Goal: Task Accomplishment & Management: Complete application form

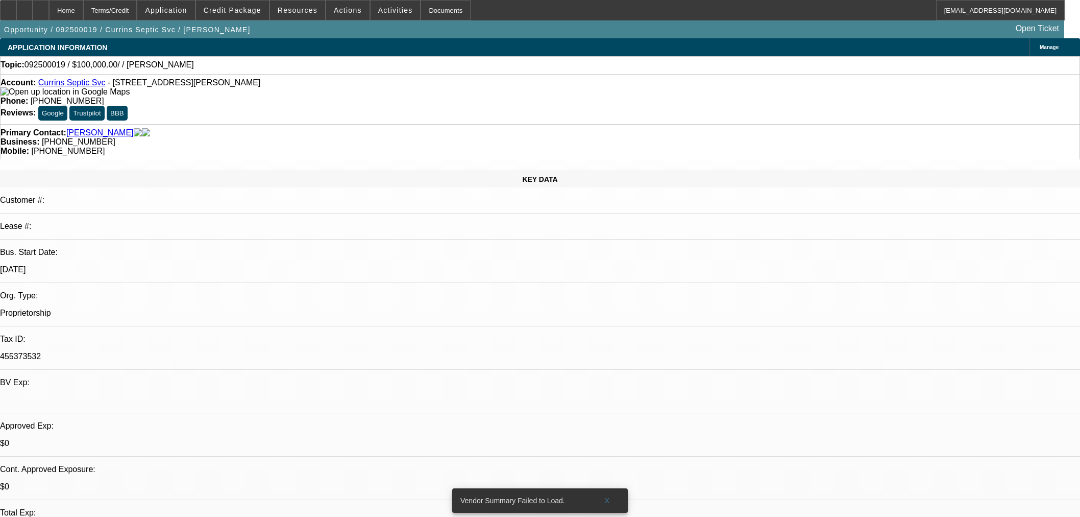
select select "0"
select select "2"
select select "0.1"
select select "4"
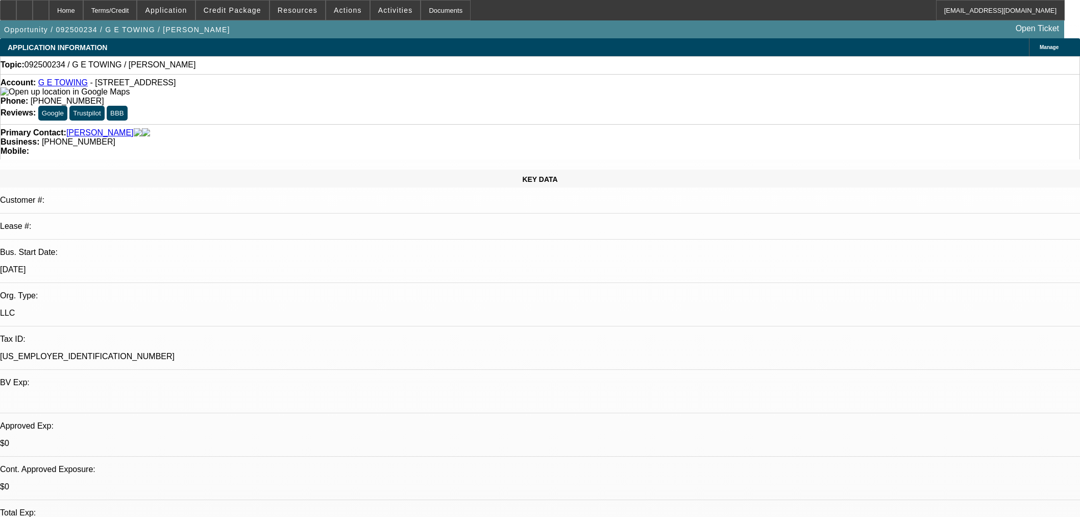
select select "0"
select select "2"
select select "0.1"
select select "4"
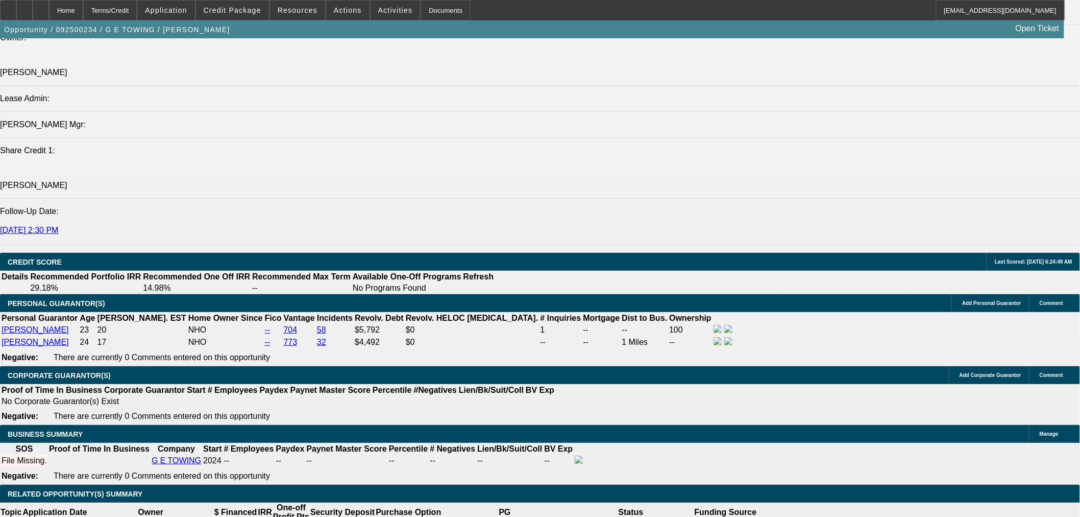
scroll to position [1184, 0]
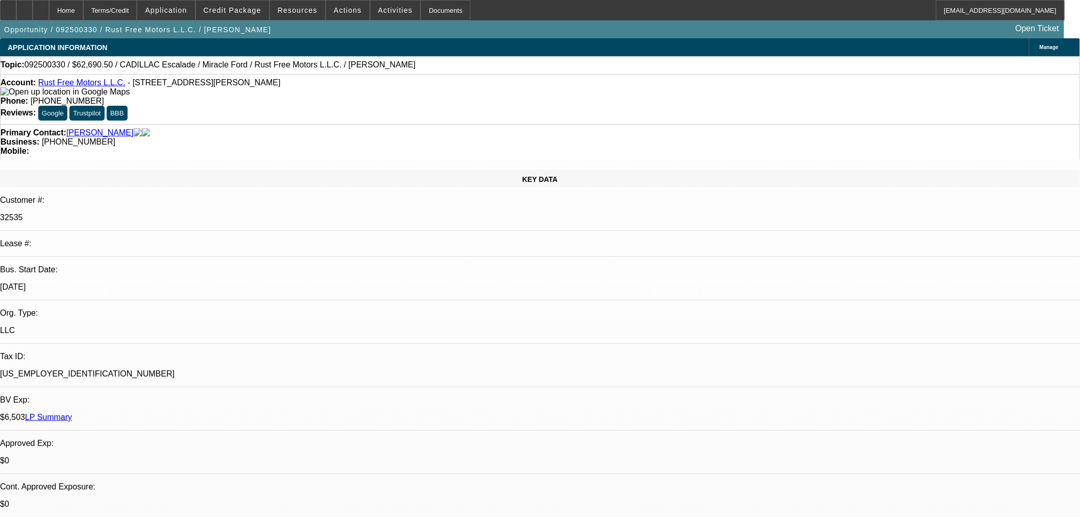
select select "2"
select select "0.1"
select select "4"
select select "0"
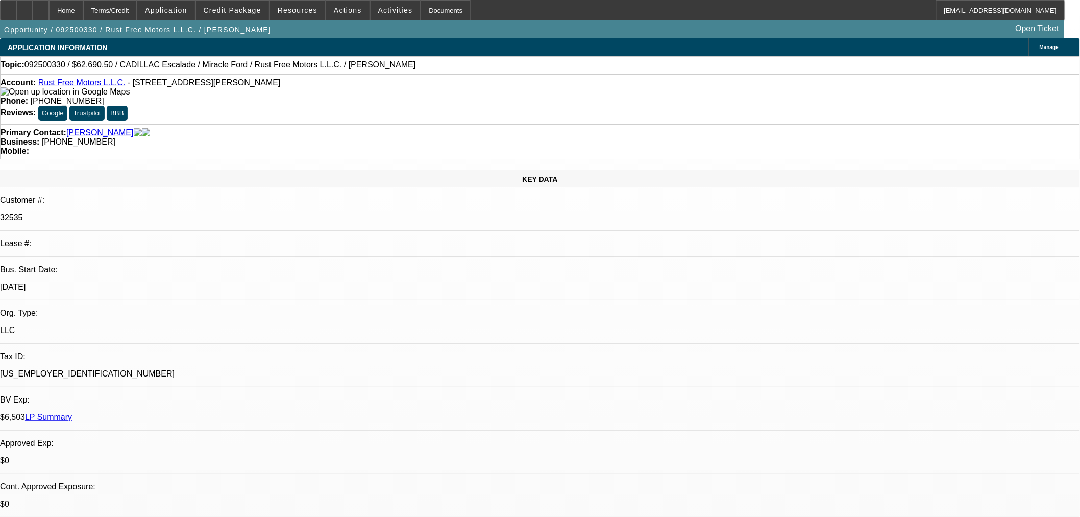
select select "0"
select select "3"
select select "0.1"
select select "4"
select select "0"
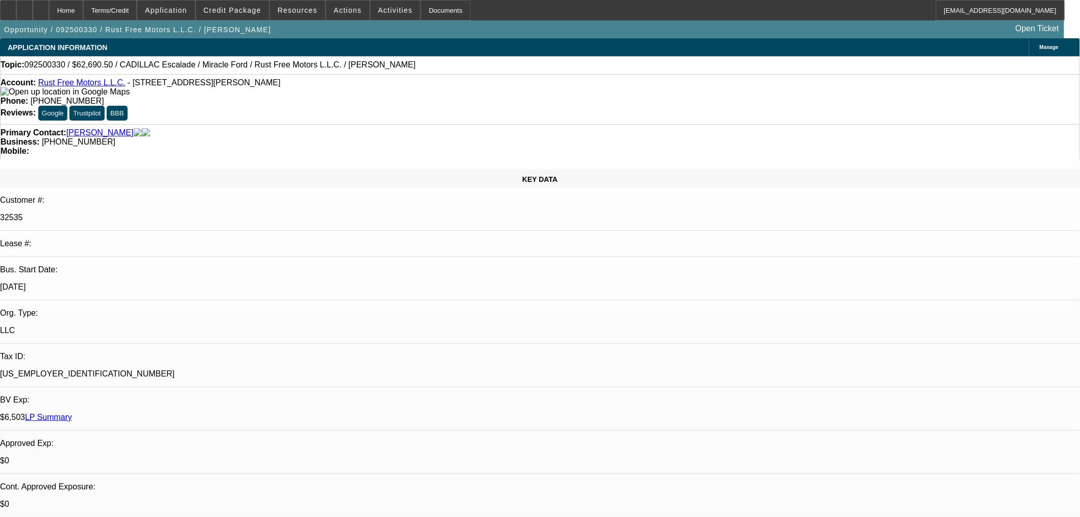
select select "0"
select select "3"
select select "0.1"
select select "4"
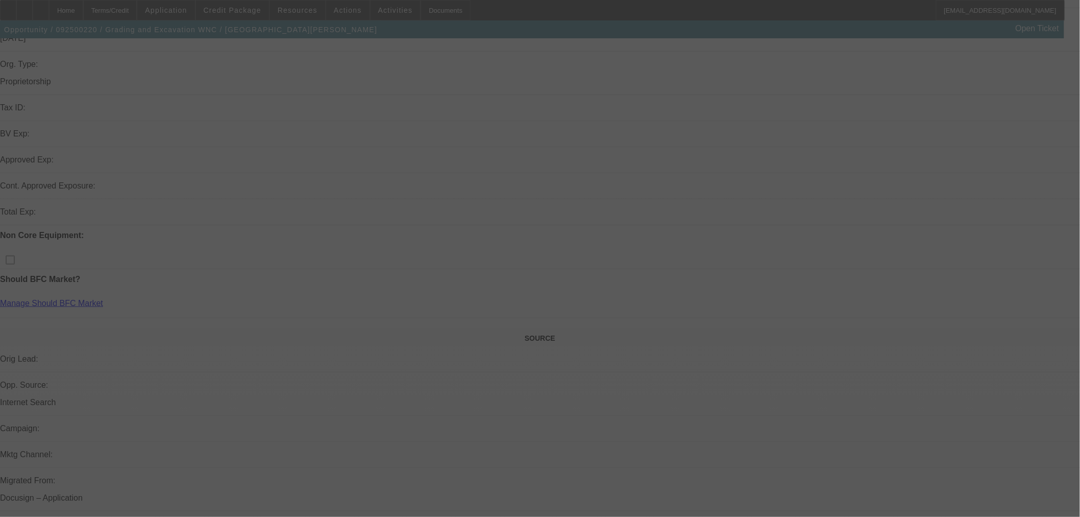
scroll to position [340, 0]
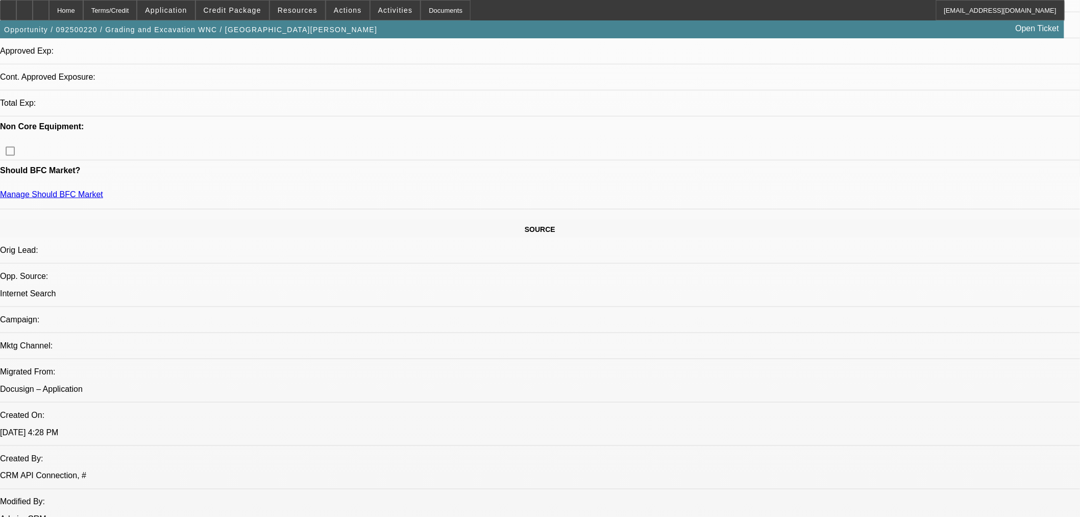
select select "0"
select select "2"
select select "0.1"
select select "4"
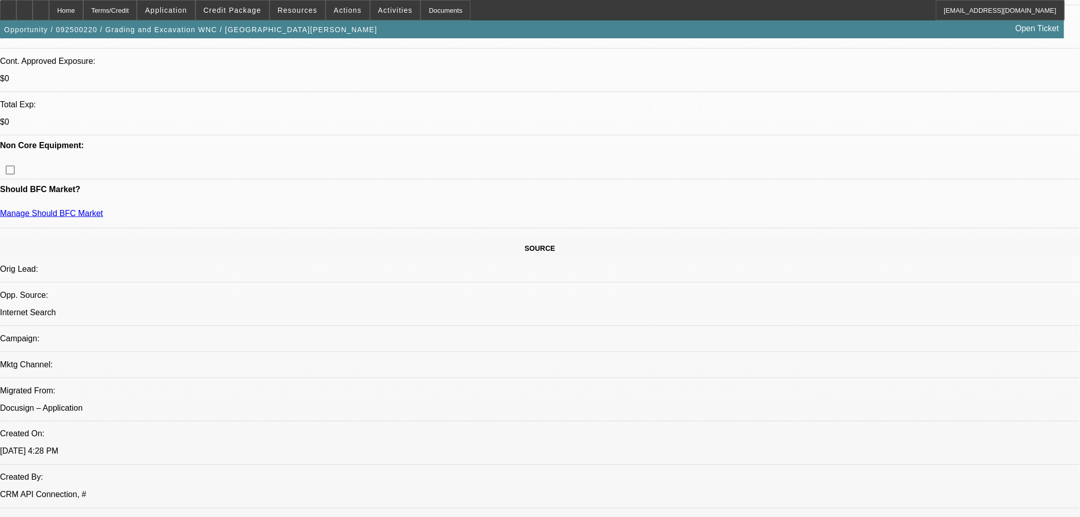
scroll to position [283, 0]
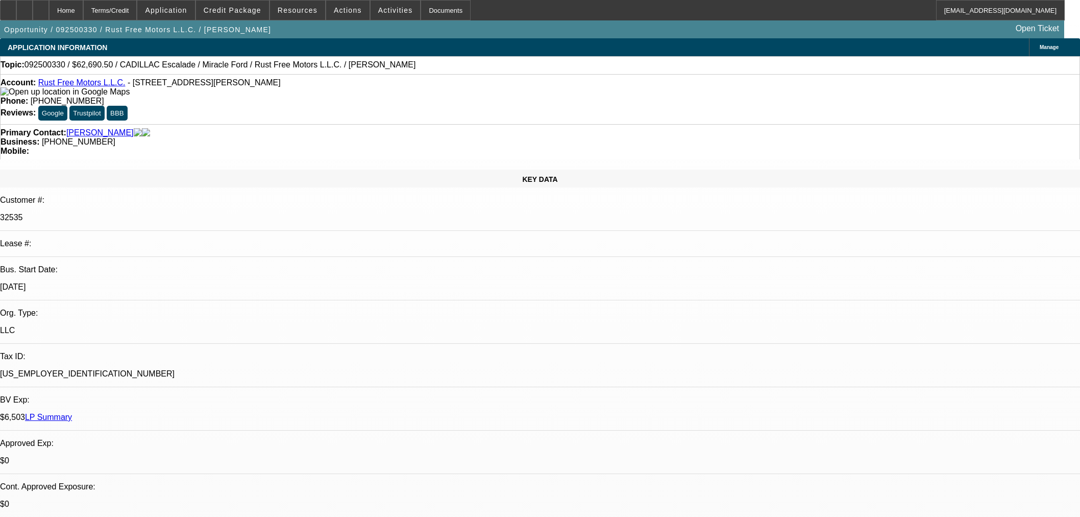
select select "2"
select select "0.1"
select select "4"
select select "0"
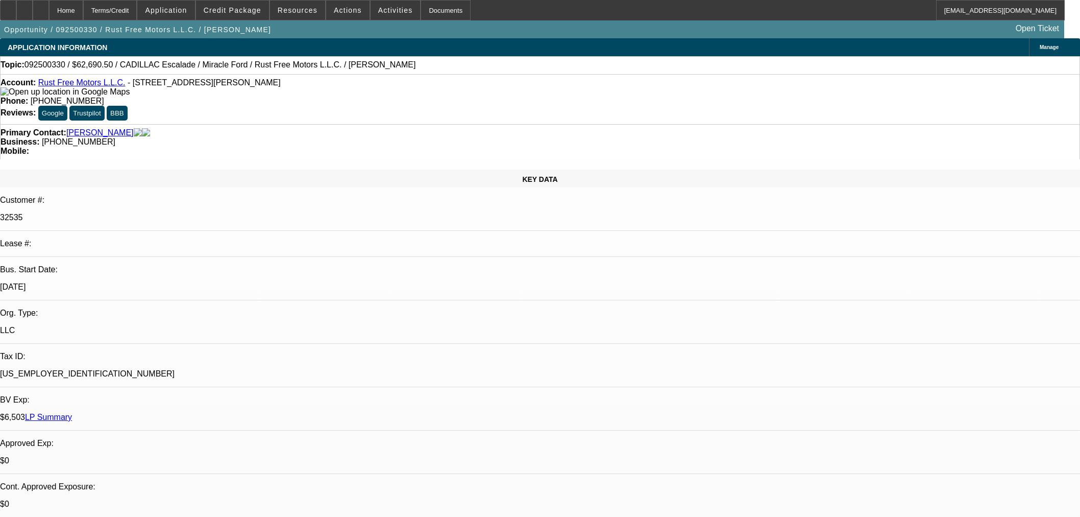
select select "0"
select select "3"
select select "0.1"
select select "4"
select select "0"
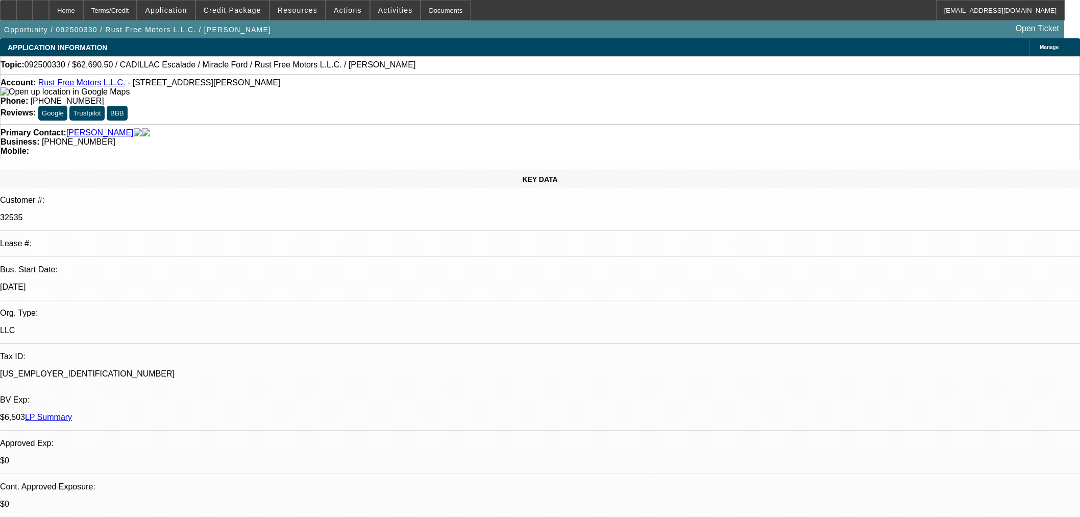
select select "0"
select select "3"
select select "0.1"
select select "4"
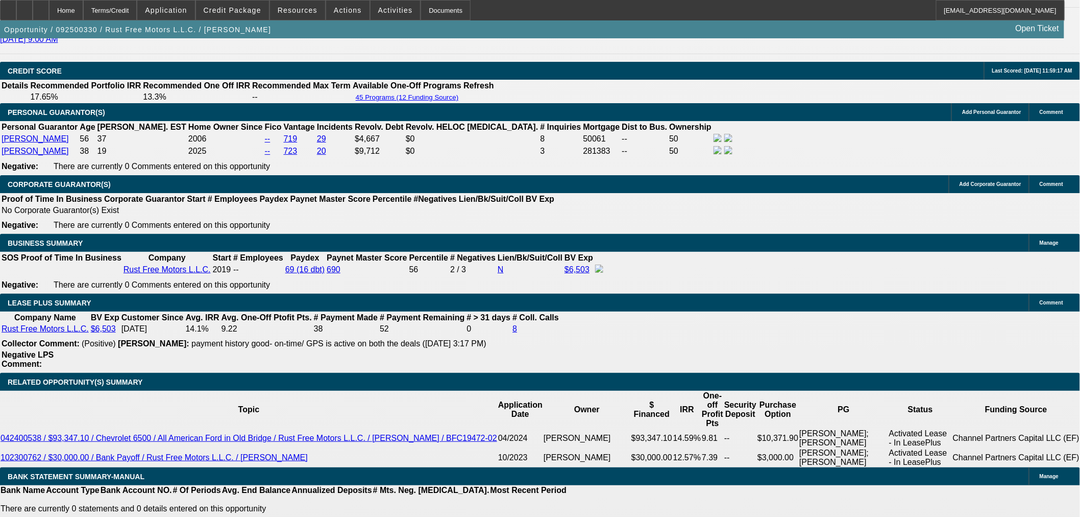
scroll to position [1476, 0]
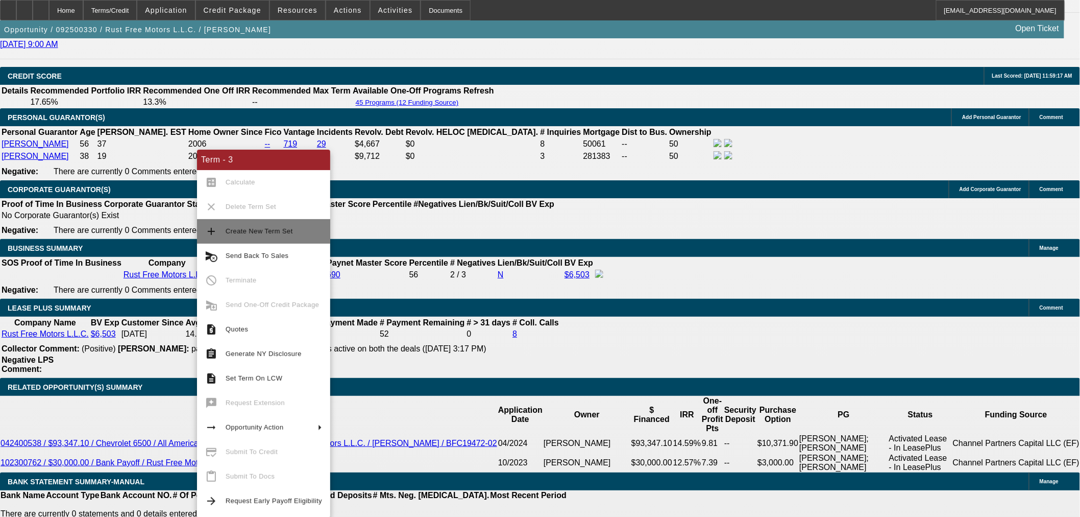
click at [223, 235] on button "add Create New Term Set" at bounding box center [263, 231] width 133 height 25
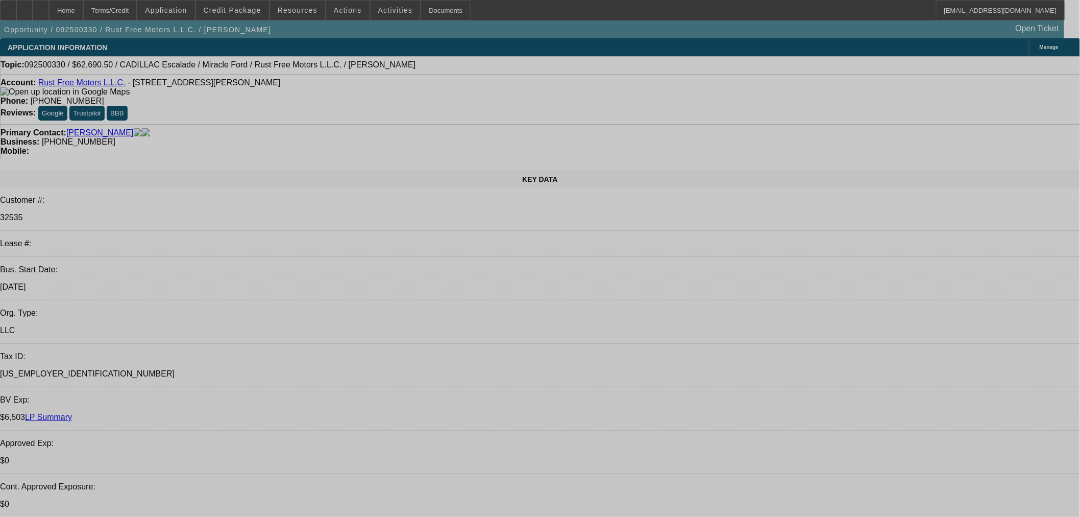
select select "2"
select select "0.1"
select select "4"
select select "2"
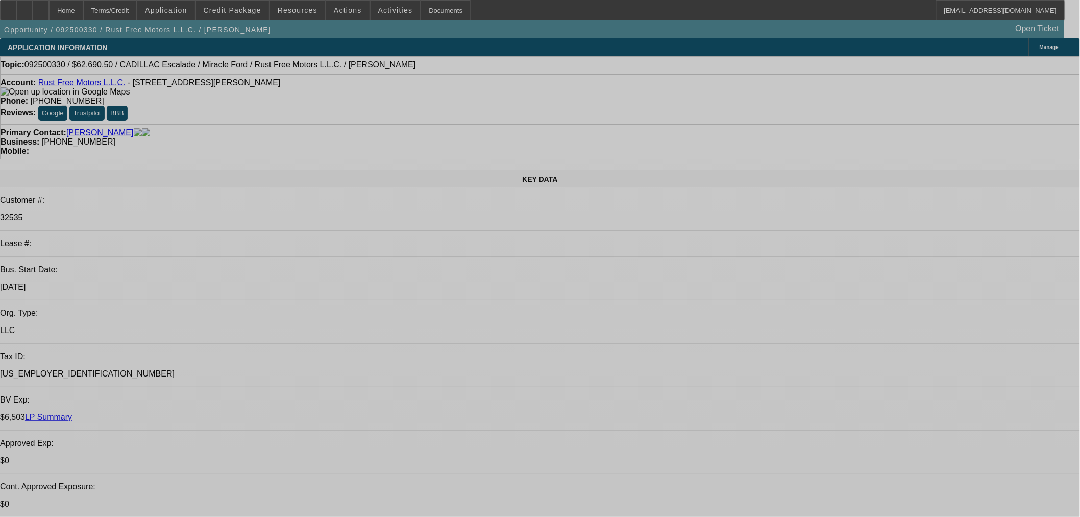
select select "2"
select select "0.1"
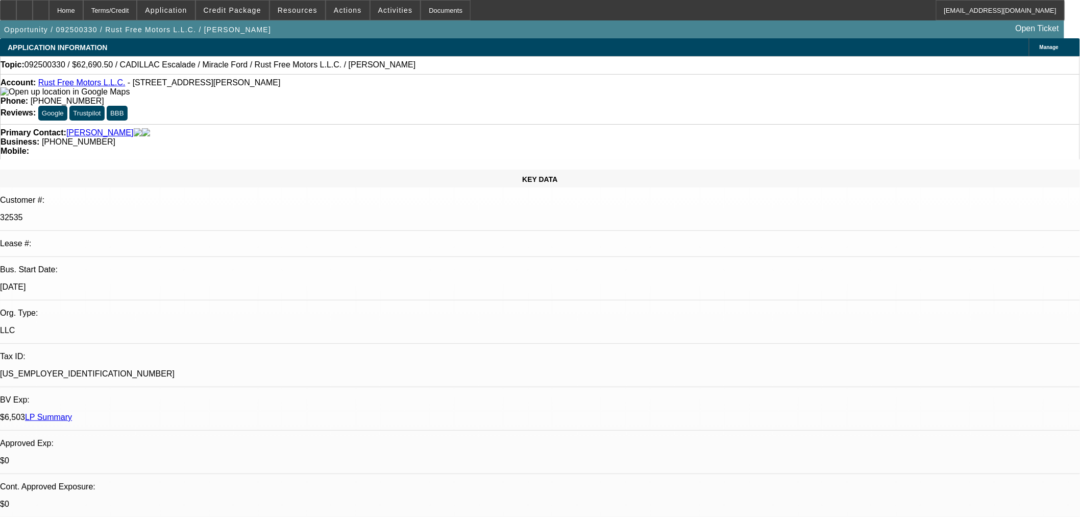
select select "4"
select select "0"
select select "3"
select select "0.1"
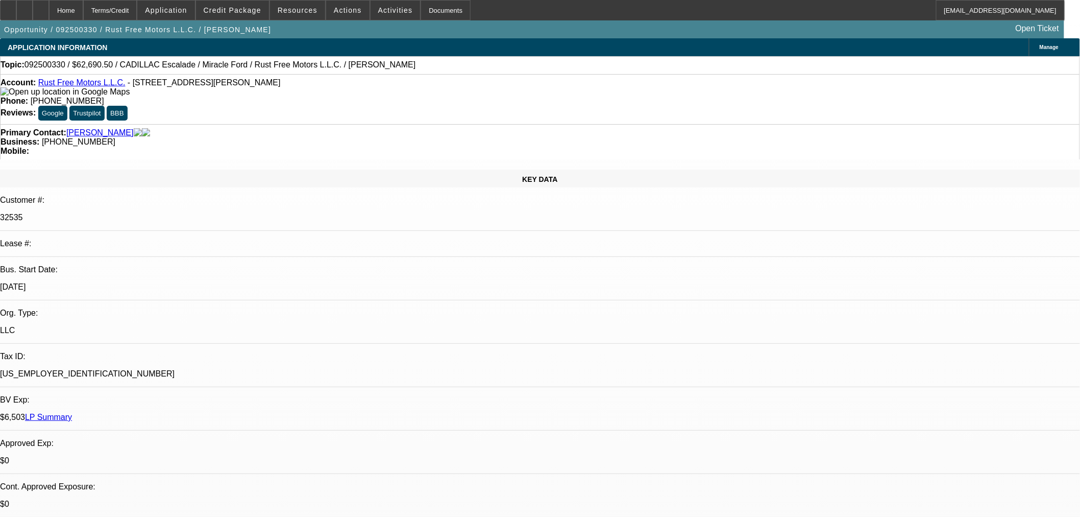
select select "4"
select select "0"
select select "3"
select select "0.1"
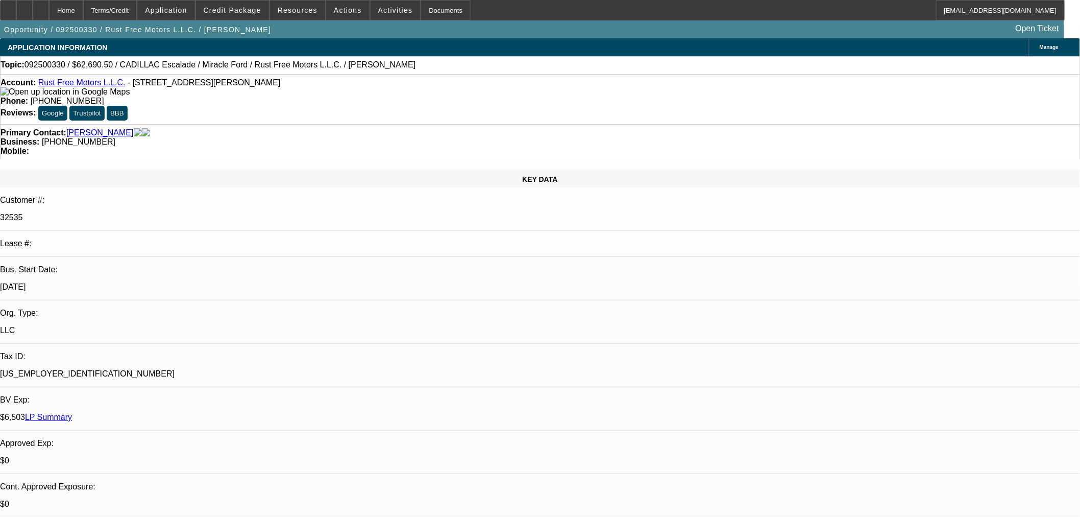
select select "4"
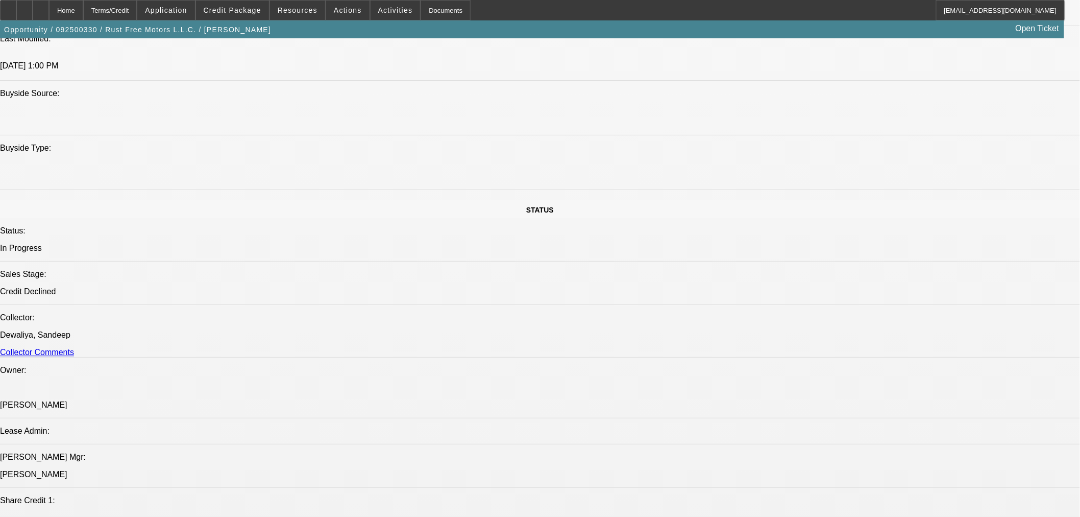
scroll to position [1134, 0]
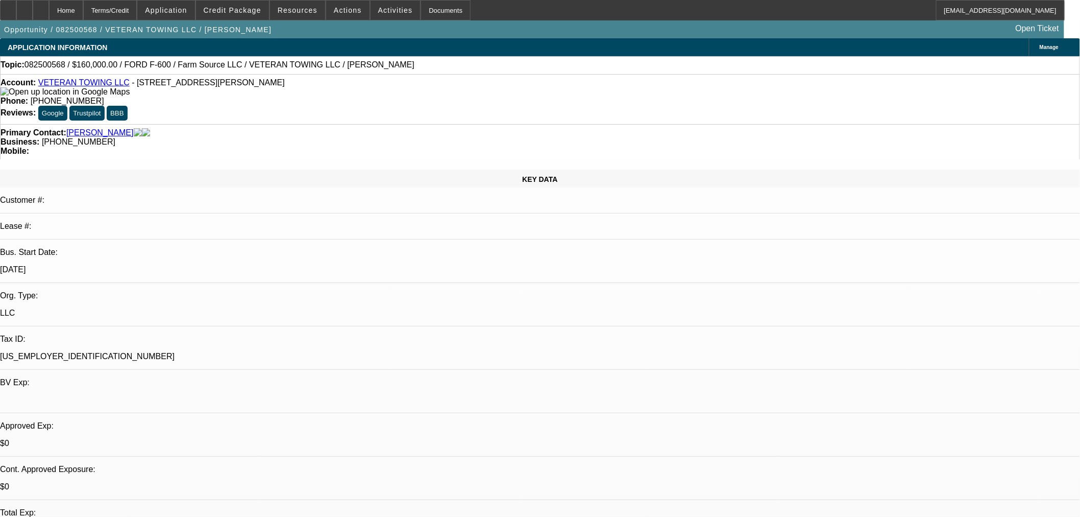
select select "0"
select select "6"
select select "0"
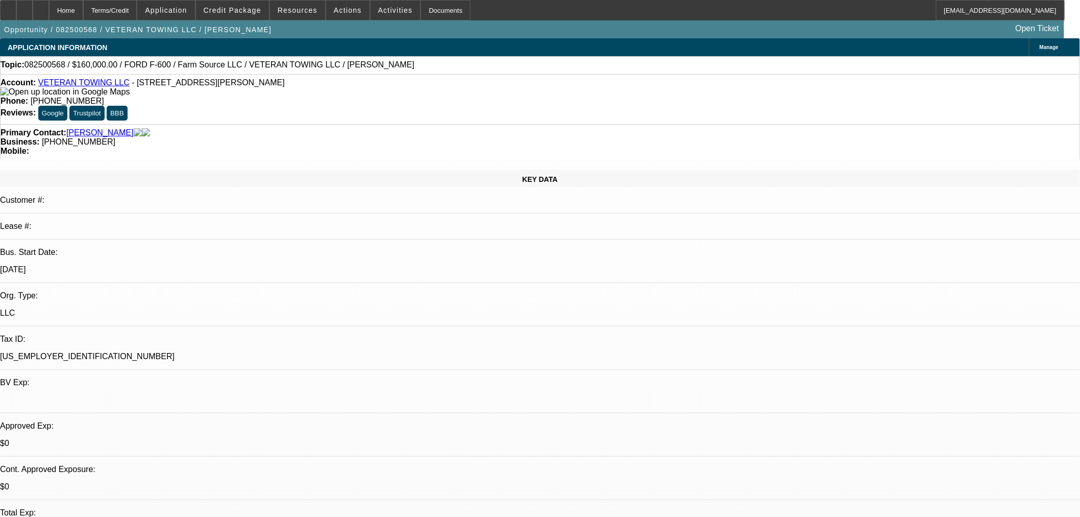
select select "0"
select select "6"
select select "0"
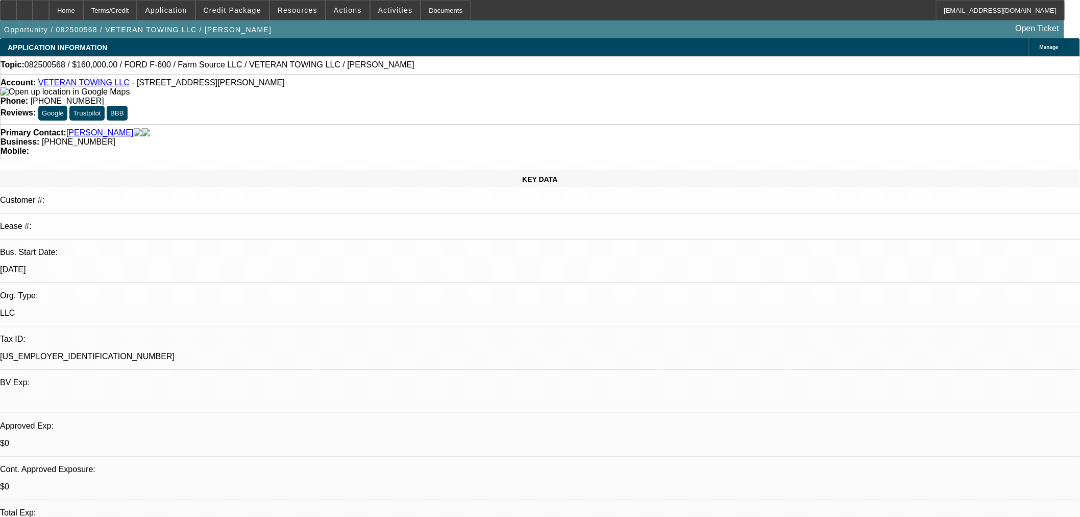
select select "0"
select select "6"
select select "0"
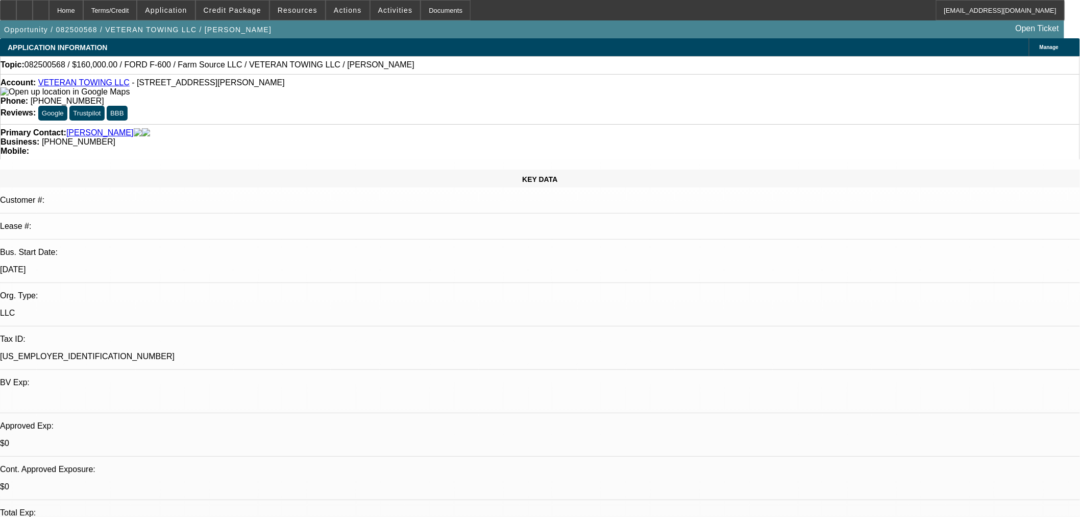
select select "6"
click at [255, 16] on span at bounding box center [232, 10] width 73 height 25
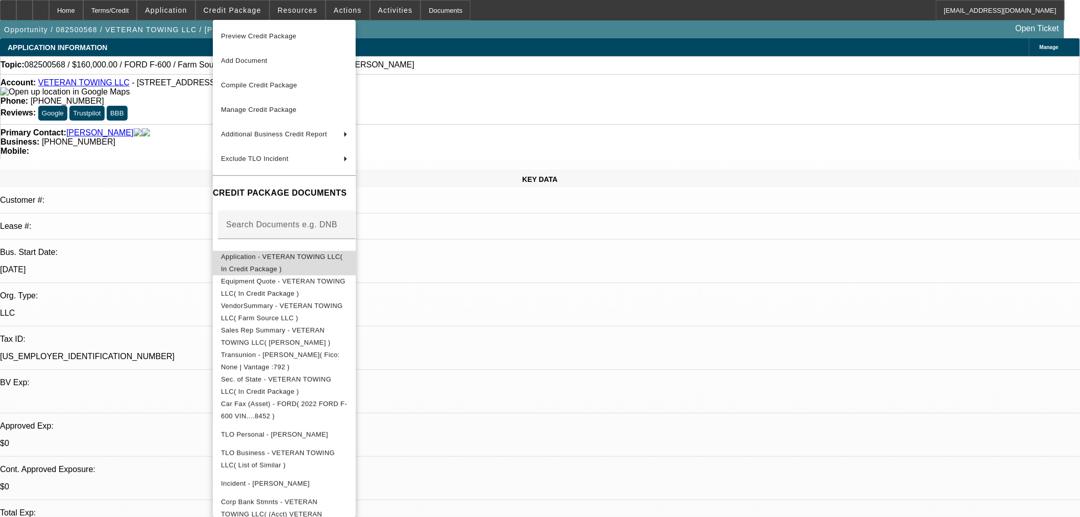
click at [280, 268] on button "Application - VETERAN TOWING LLC( In Credit Package )" at bounding box center [284, 262] width 143 height 25
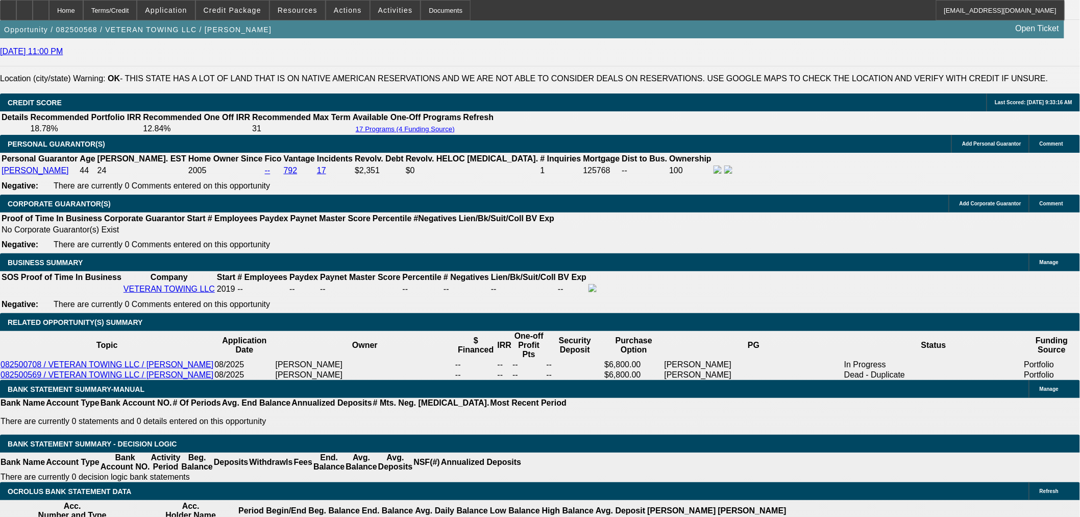
scroll to position [1418, 0]
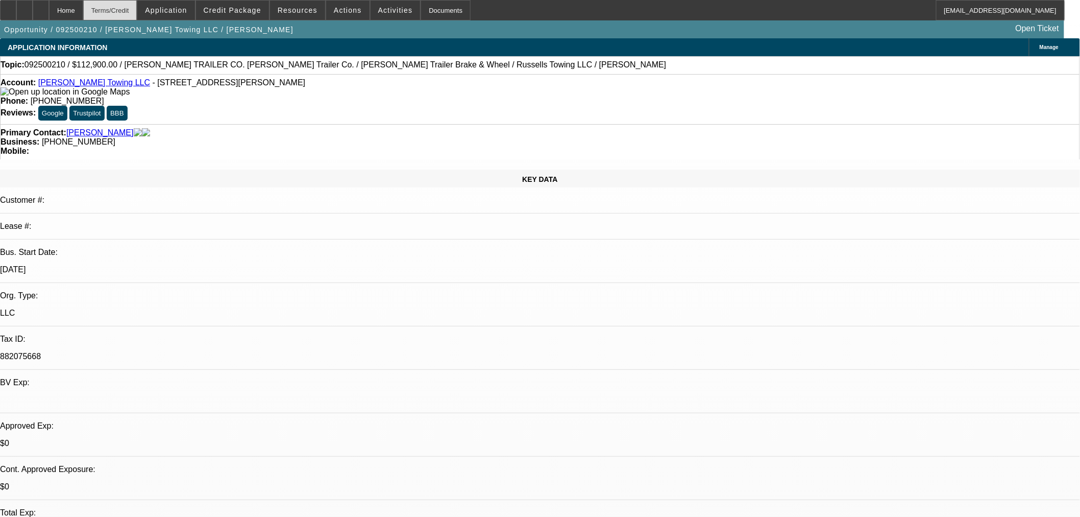
select select "0"
select select "3"
select select "0"
select select "6"
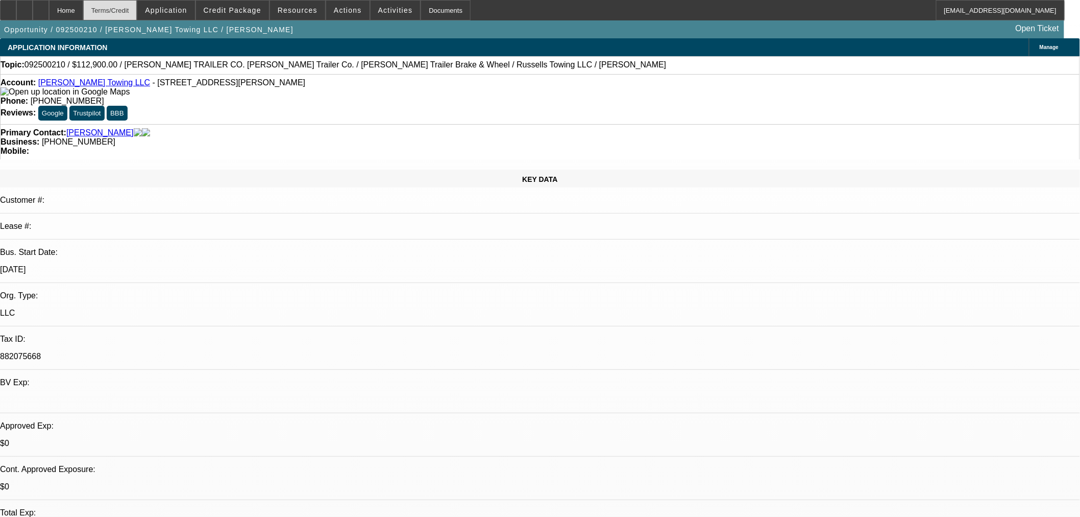
select select "0"
select select "3"
select select "0"
select select "6"
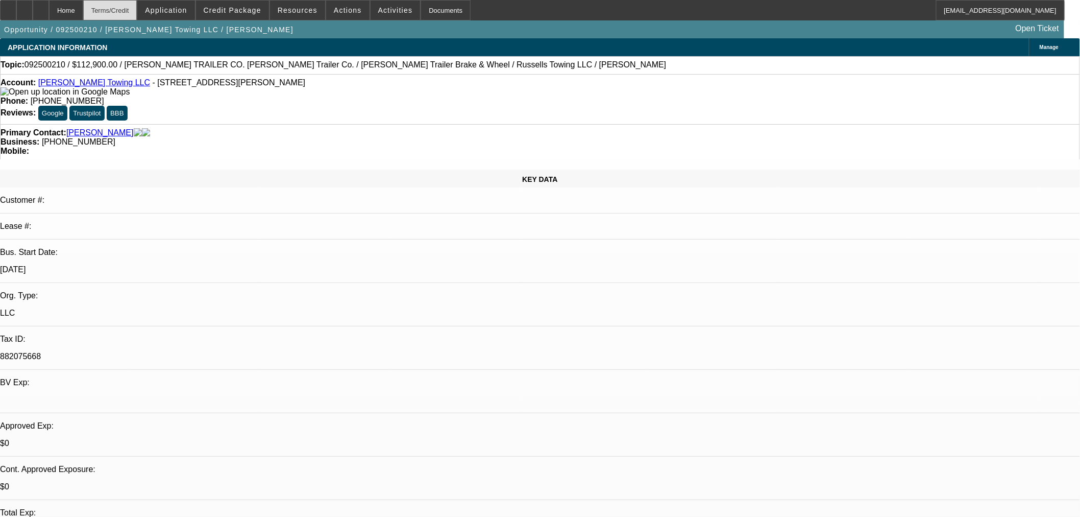
select select "0"
select select "3"
select select "0"
select select "6"
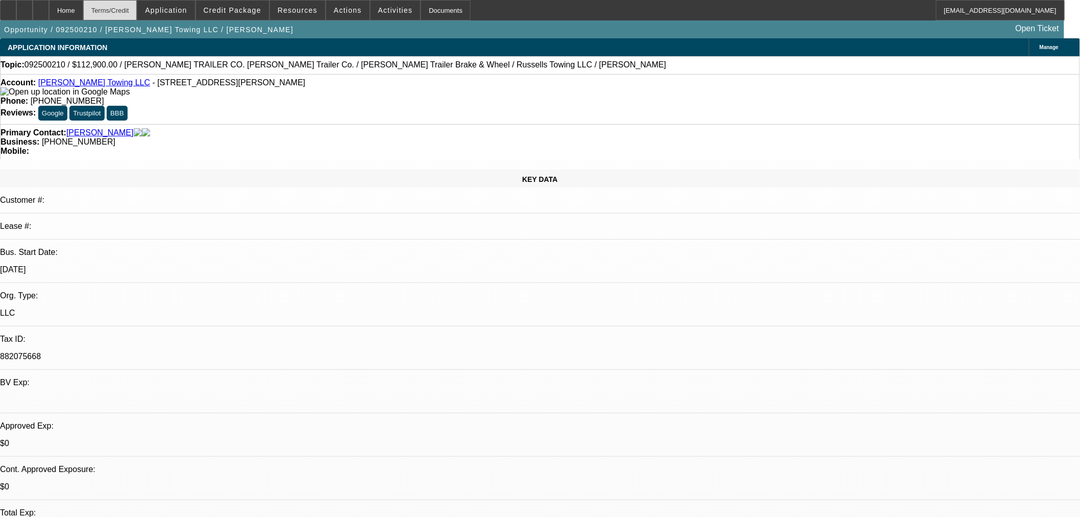
select select "0"
select select "3"
select select "0.1"
select select "4"
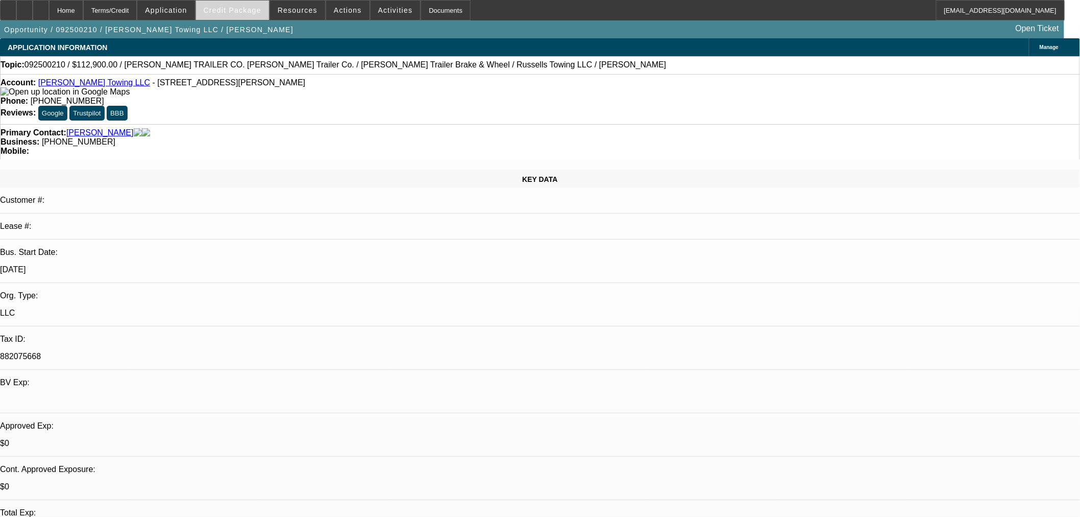
click at [256, 13] on span "Credit Package" at bounding box center [233, 10] width 58 height 8
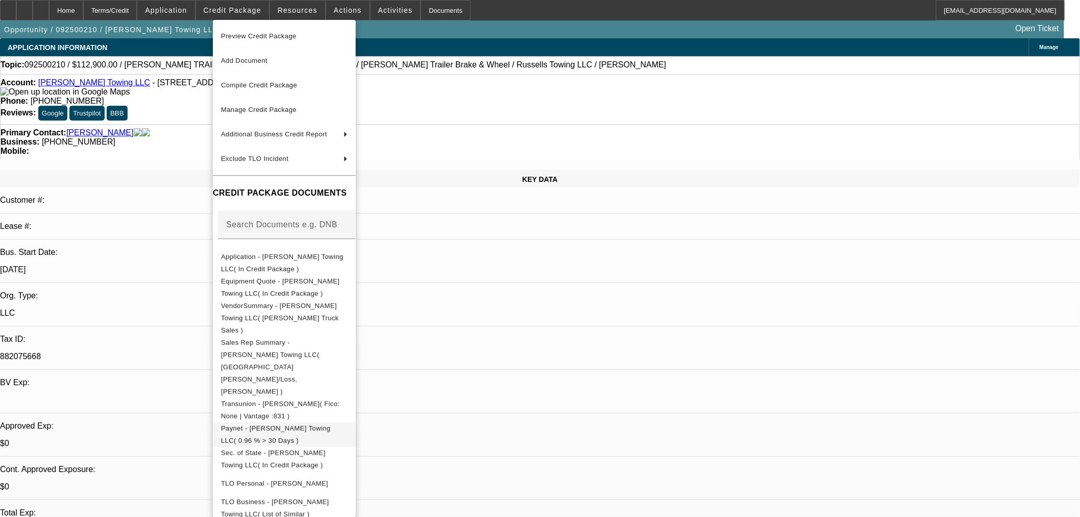
scroll to position [12, 0]
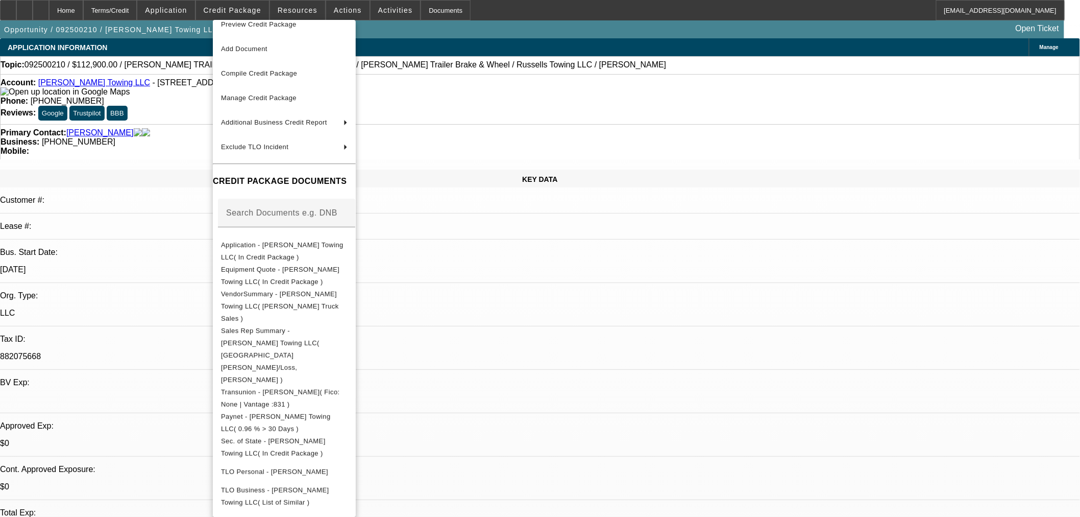
click at [526, 294] on div at bounding box center [540, 258] width 1080 height 517
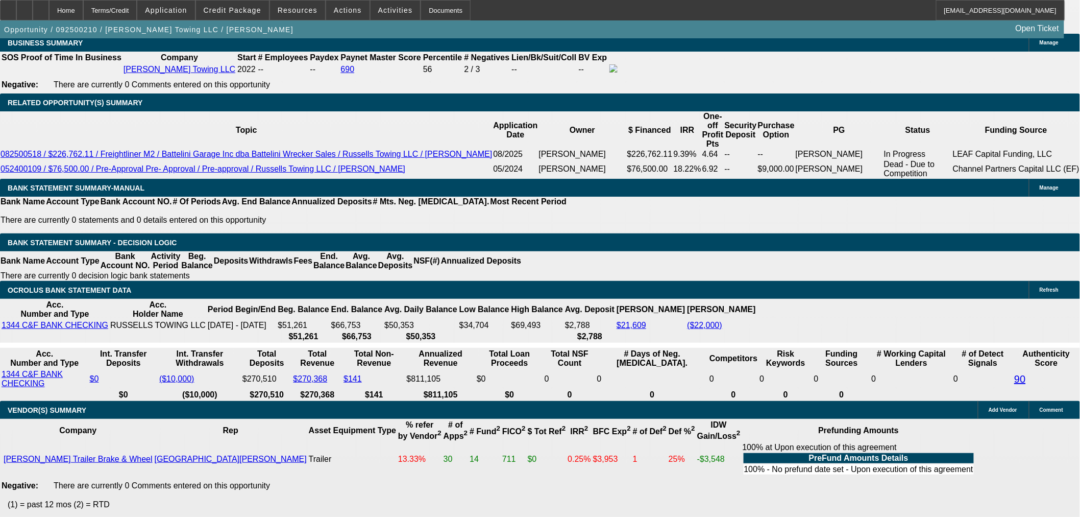
scroll to position [1361, 0]
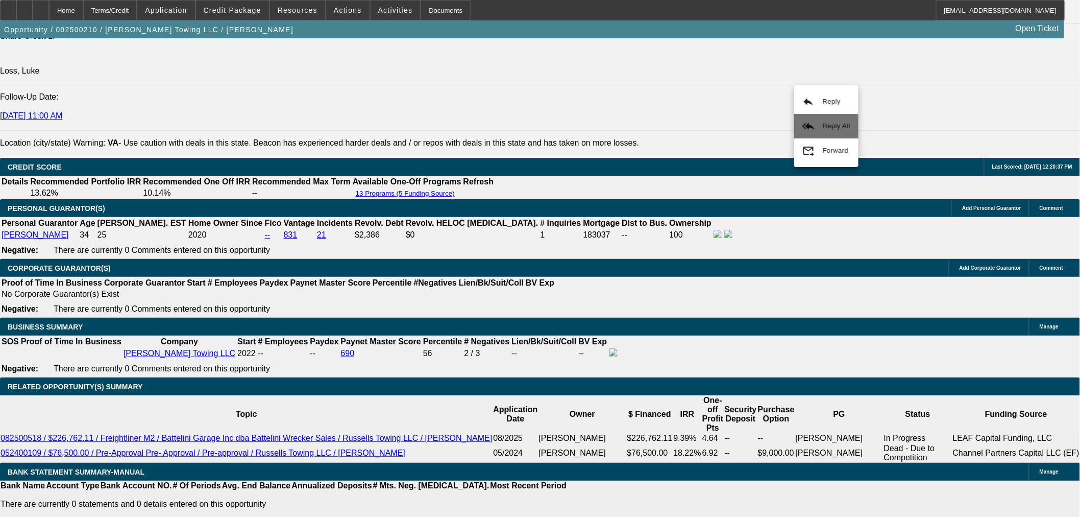
click at [823, 127] on span "Reply All" at bounding box center [837, 126] width 28 height 8
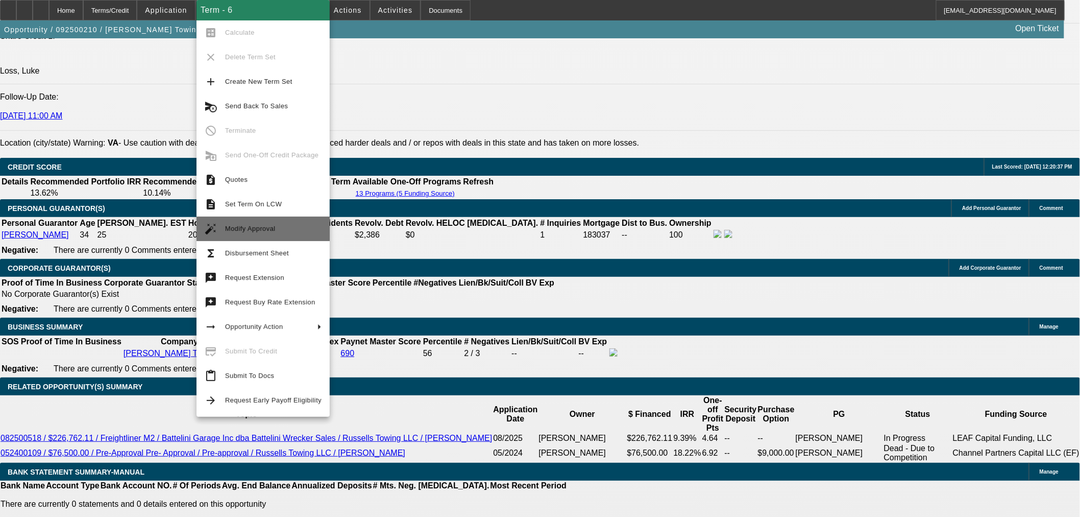
click at [274, 230] on span "Modify Approval" at bounding box center [273, 229] width 96 height 12
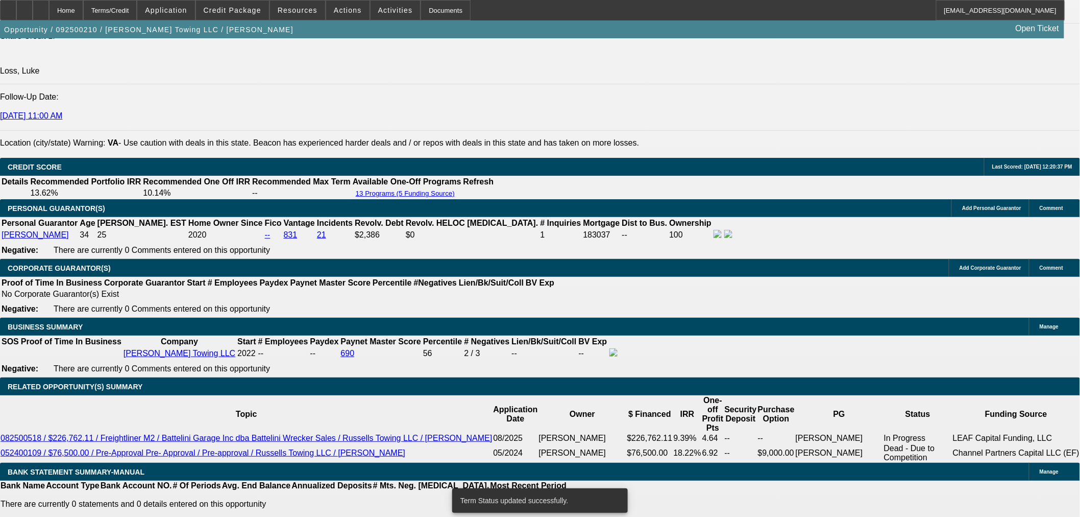
select select "0"
select select "3"
select select "0"
select select "6"
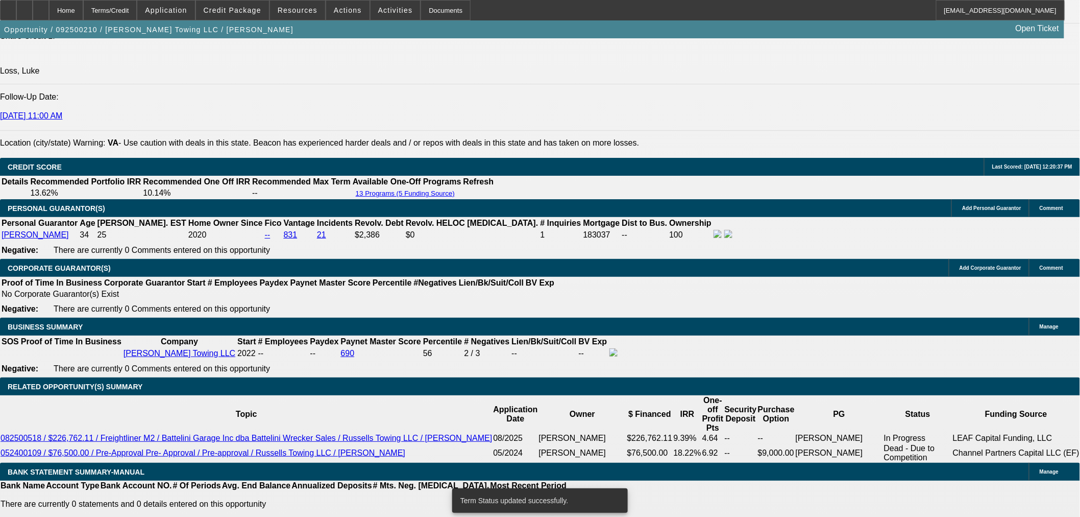
select select "0"
select select "3"
select select "0"
select select "6"
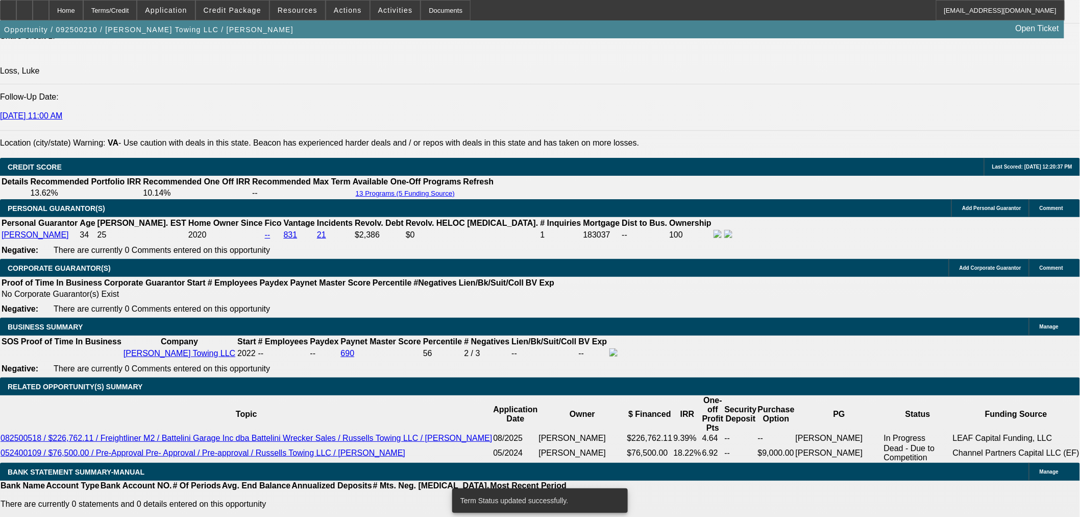
select select "0"
select select "3"
select select "0"
select select "6"
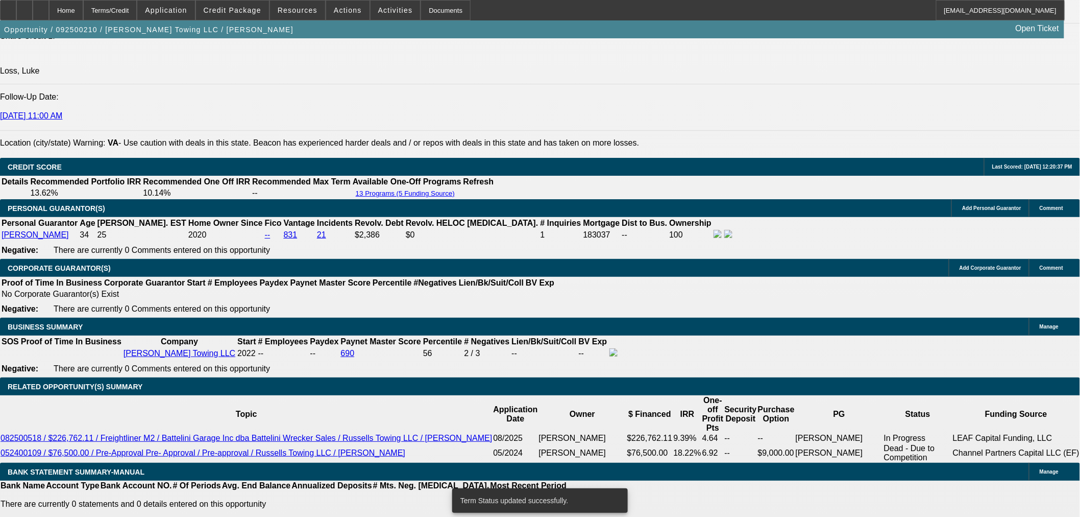
select select "0"
select select "3"
select select "0"
select select "6"
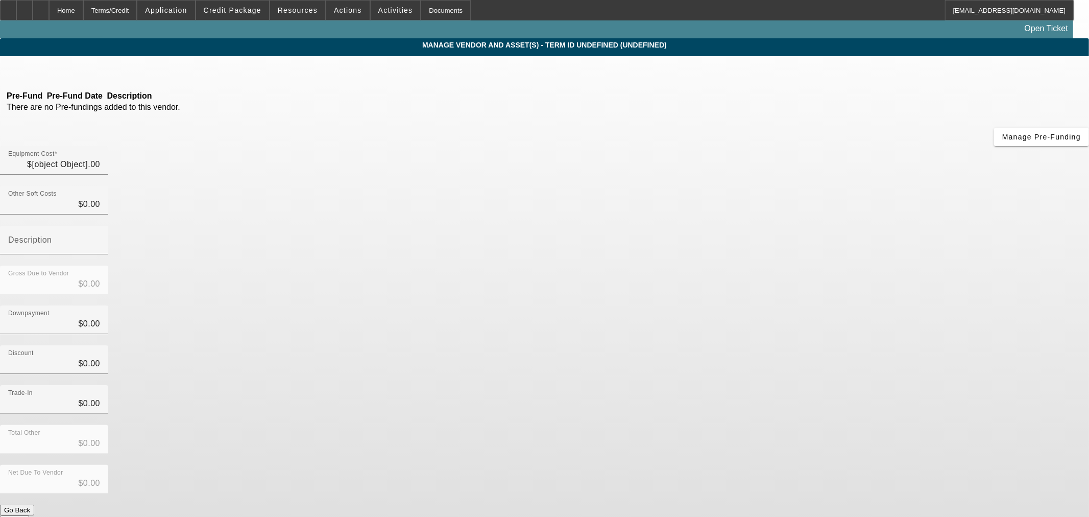
type input "$260,000.00"
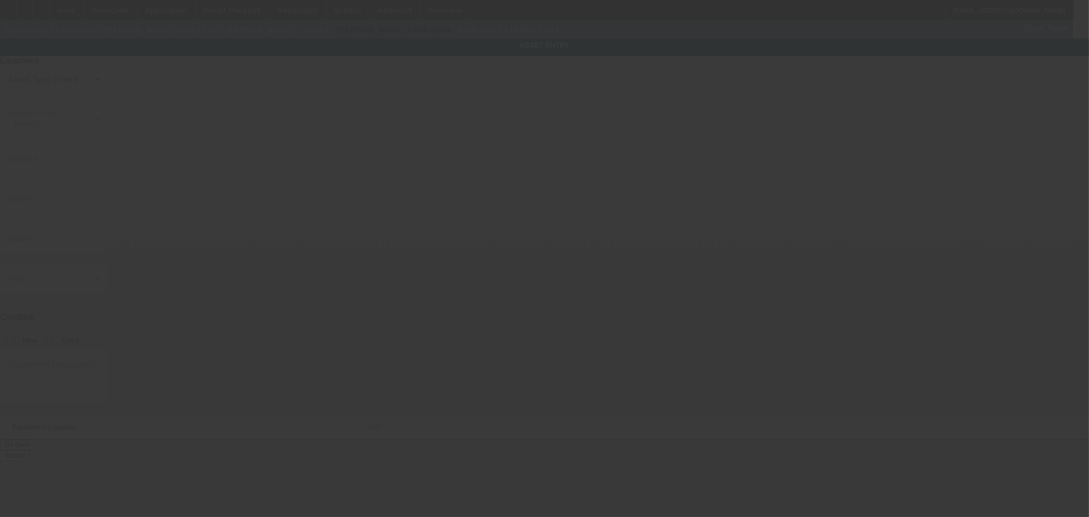
type input "1XPEP4EX6TD796926"
type input "Peterbilt"
type input "589"
radio input "true"
type input "4741 Sturgeon Point Rd"
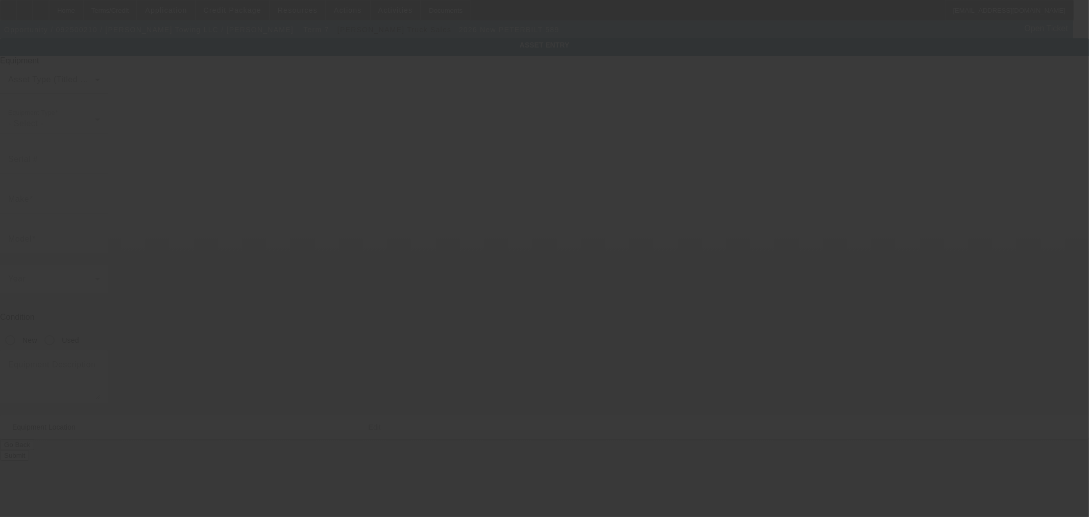
type input "Providence Forge"
type input "23140"
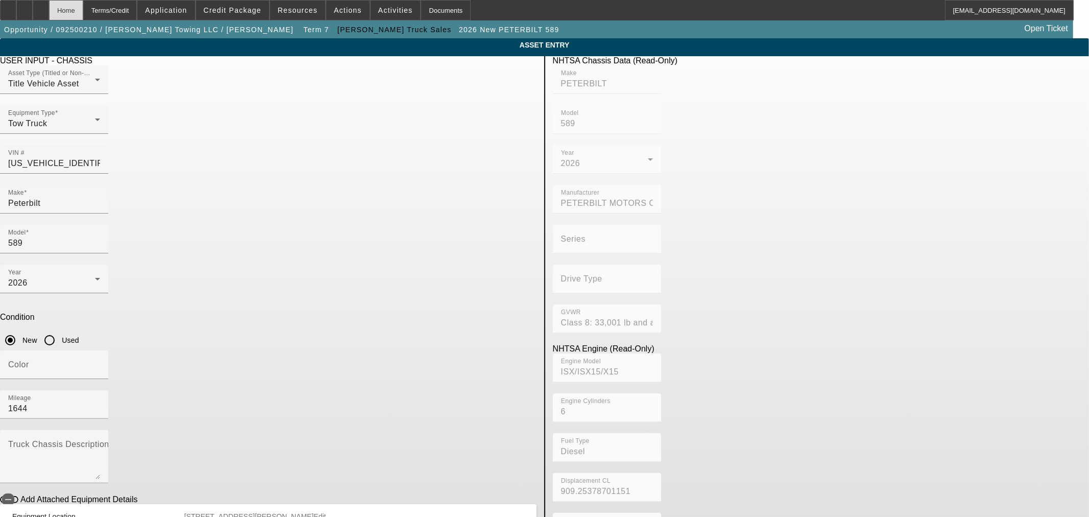
click at [83, 14] on div "Home" at bounding box center [66, 10] width 34 height 20
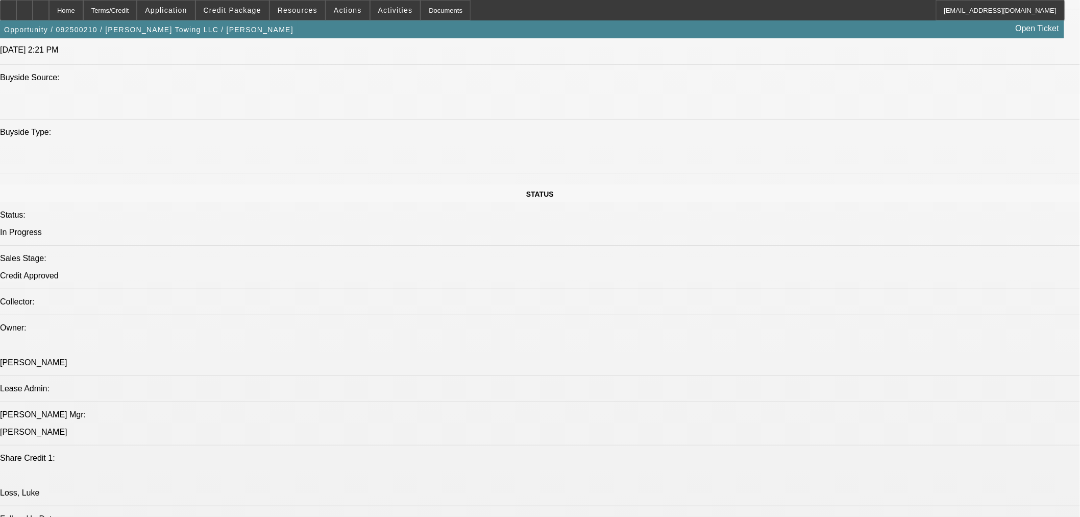
select select "0"
select select "3"
select select "0"
select select "6"
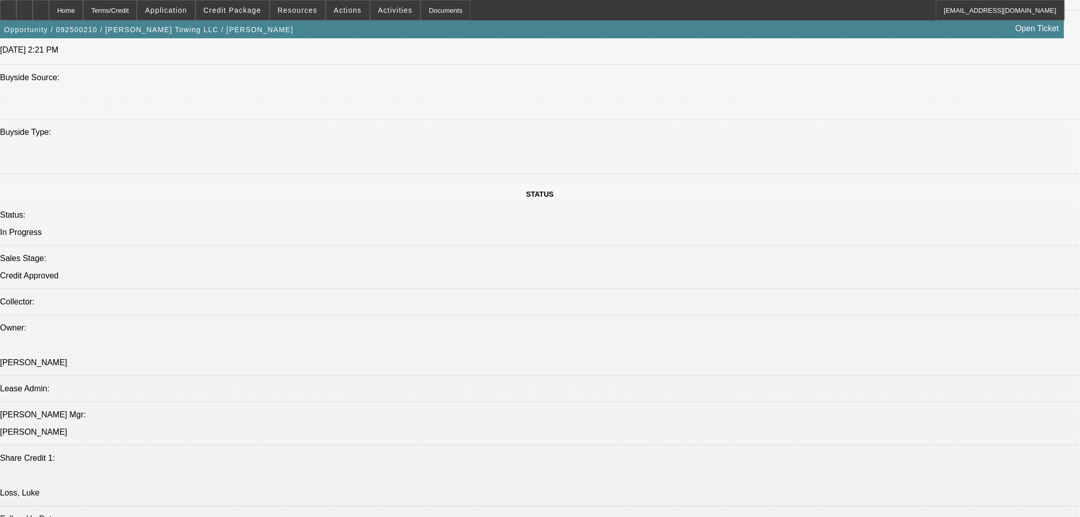
select select "0"
select select "3"
select select "0"
select select "6"
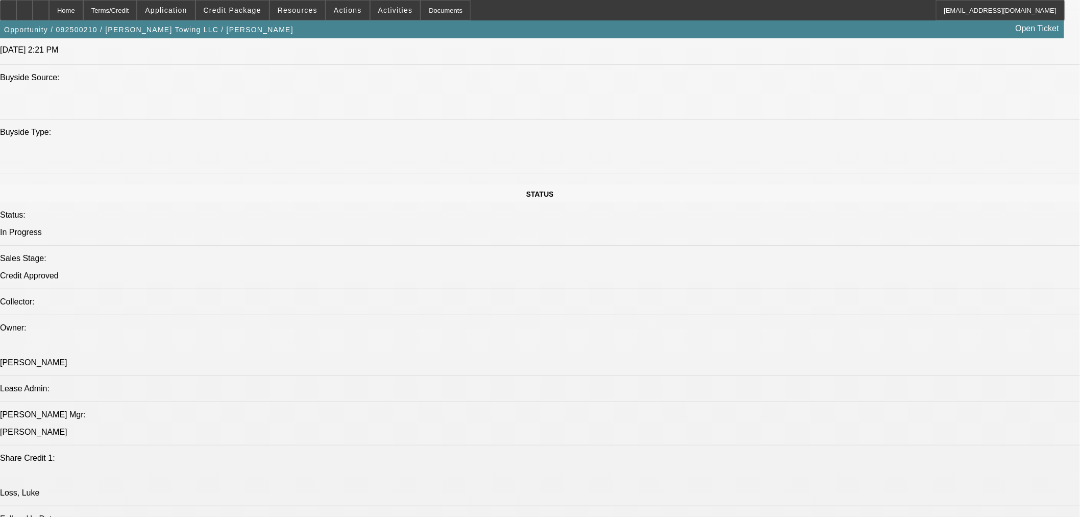
select select "0"
select select "3"
select select "0"
select select "6"
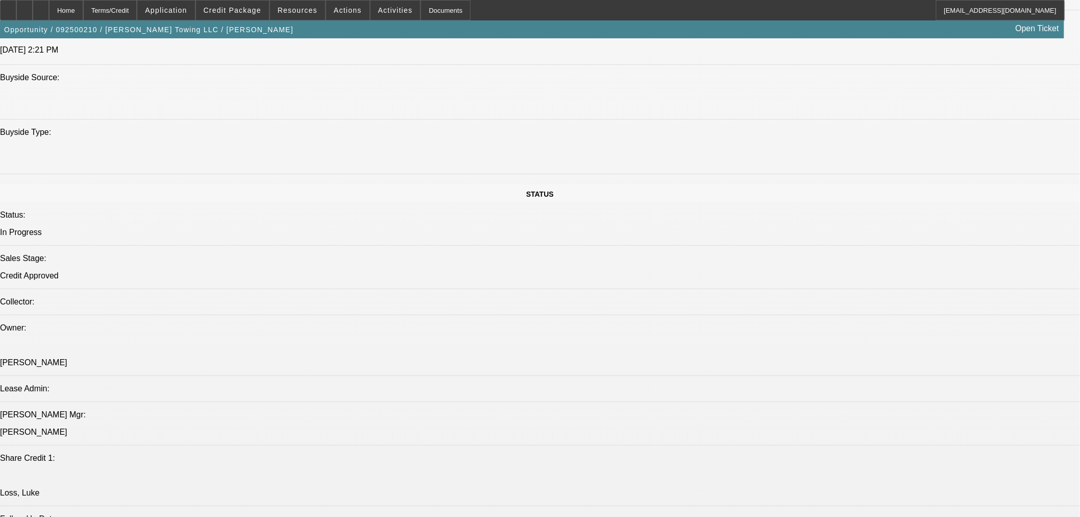
select select "0"
select select "3"
select select "0"
select select "6"
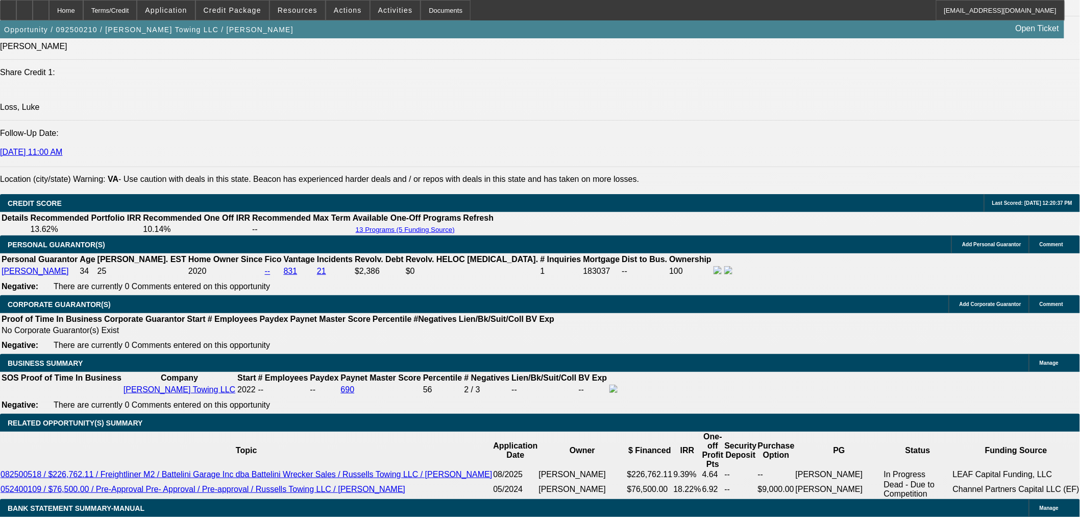
scroll to position [1393, 0]
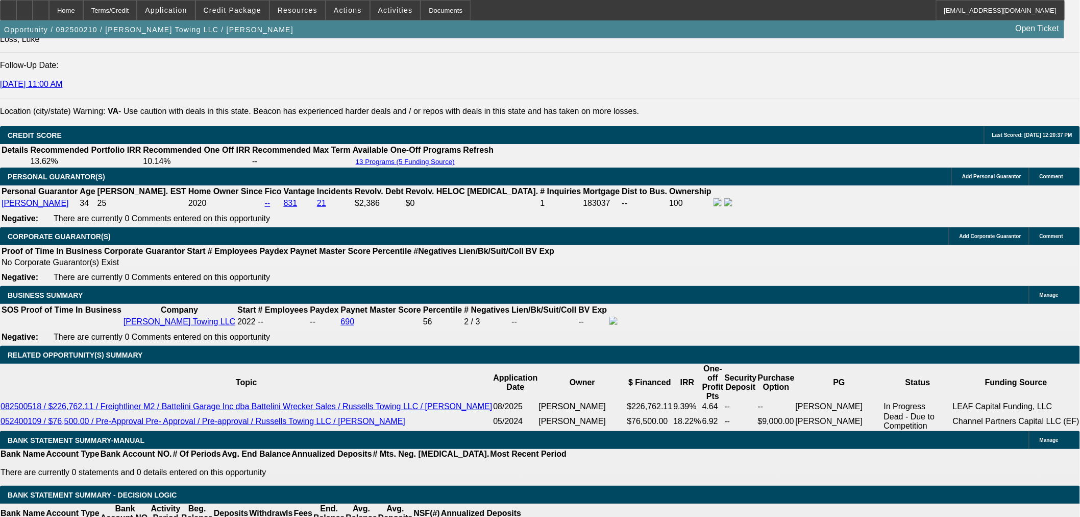
drag, startPoint x: 211, startPoint y: 379, endPoint x: 251, endPoint y: 376, distance: 39.4
type input "8"
type input "UNKNOWN"
type input "84"
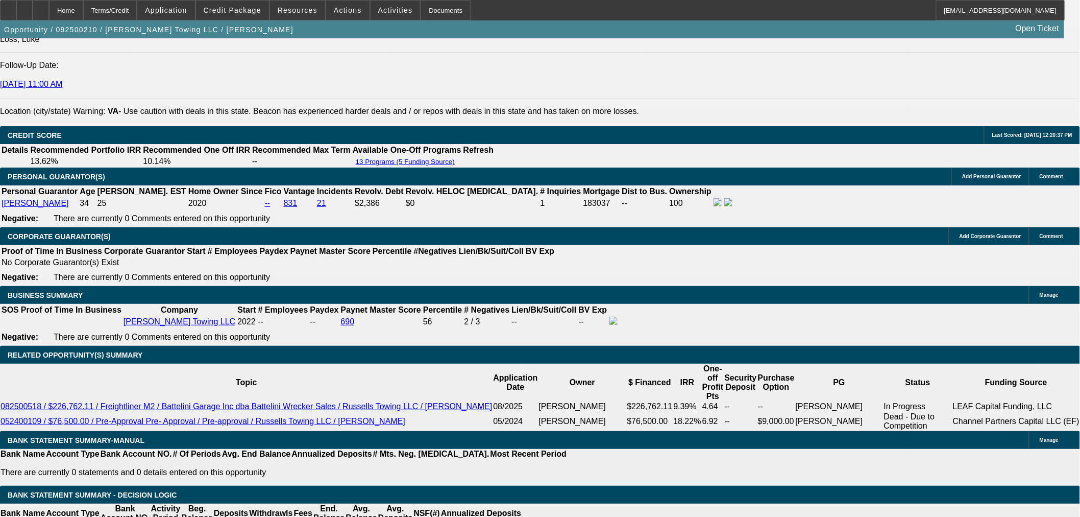
type input "$4,302.89"
type input "84"
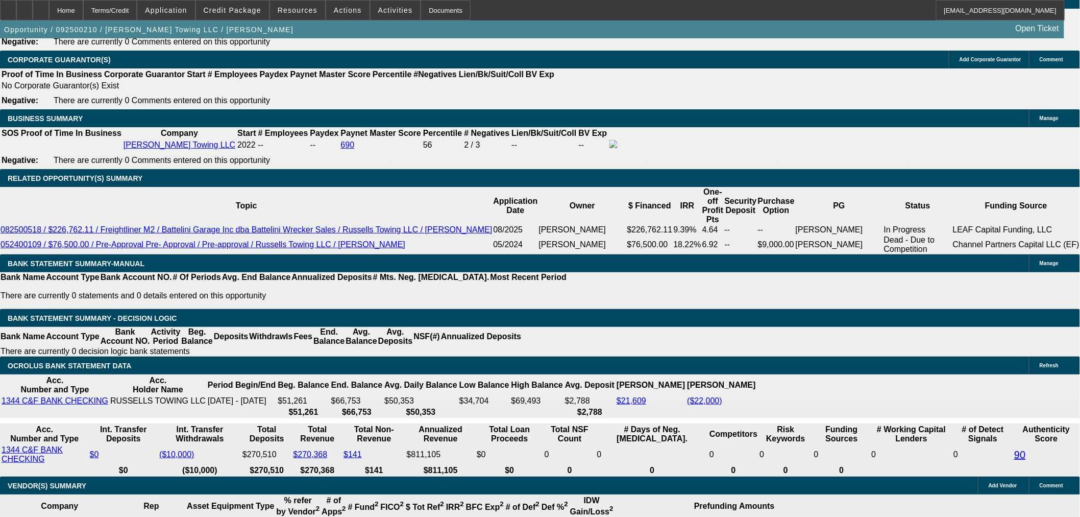
scroll to position [1676, 0]
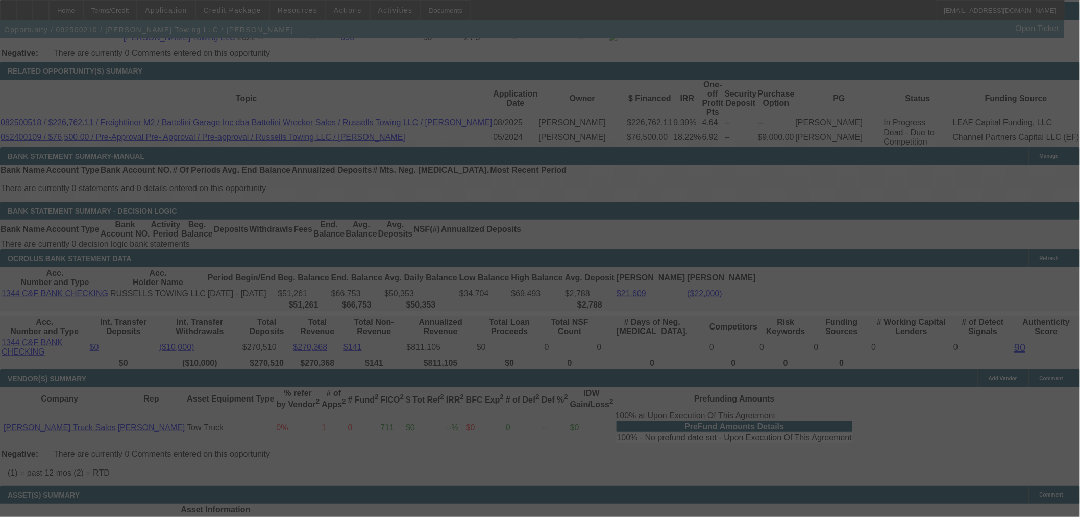
select select "0"
select select "3"
select select "0"
select select "6"
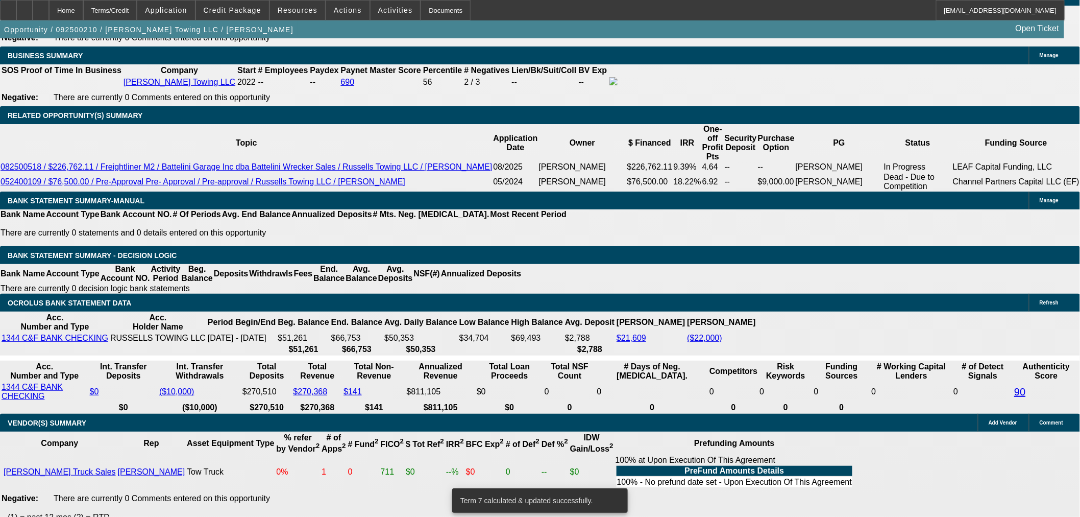
scroll to position [1563, 0]
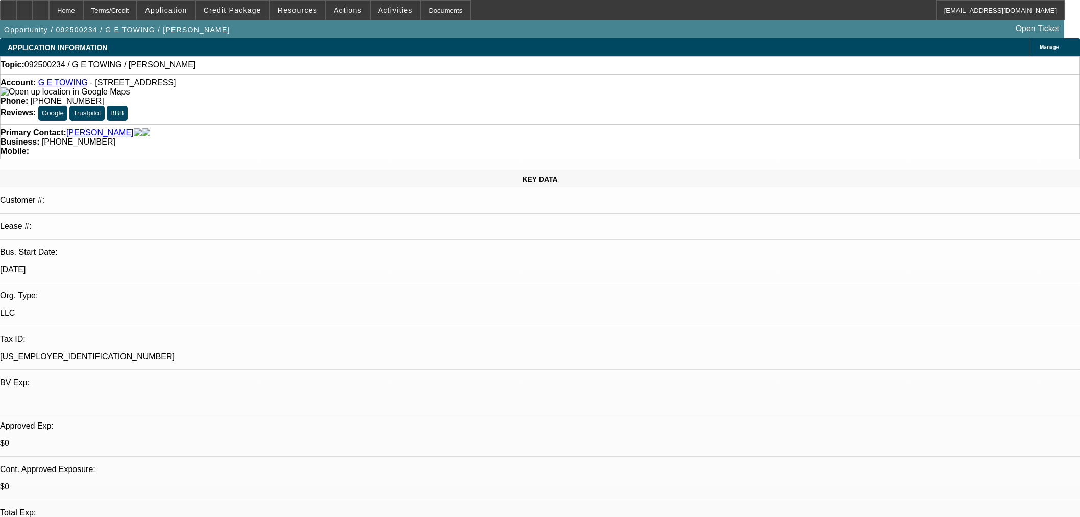
select select "0"
select select "2"
select select "0.1"
select select "4"
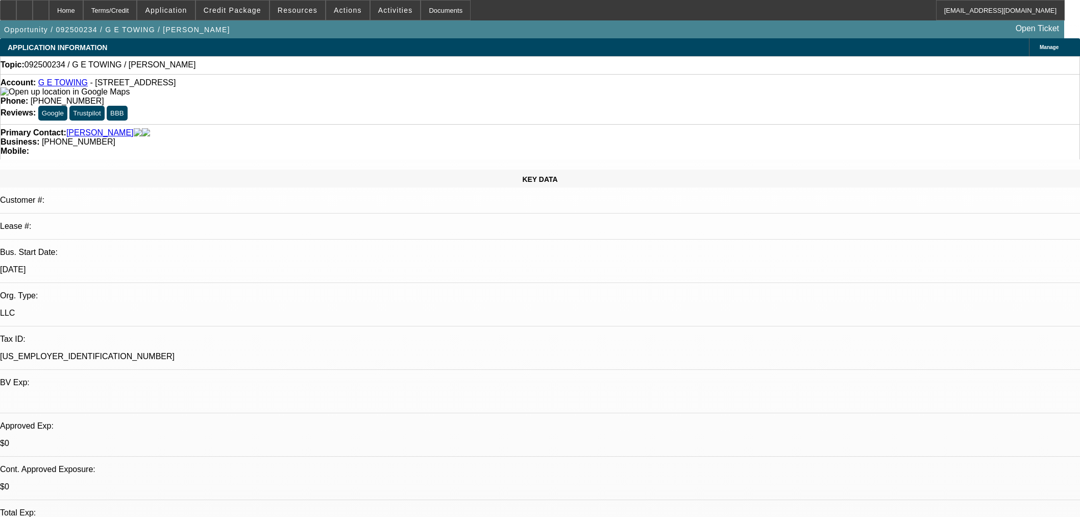
scroll to position [844, 0]
select select "0.15"
select select "2"
select select "0"
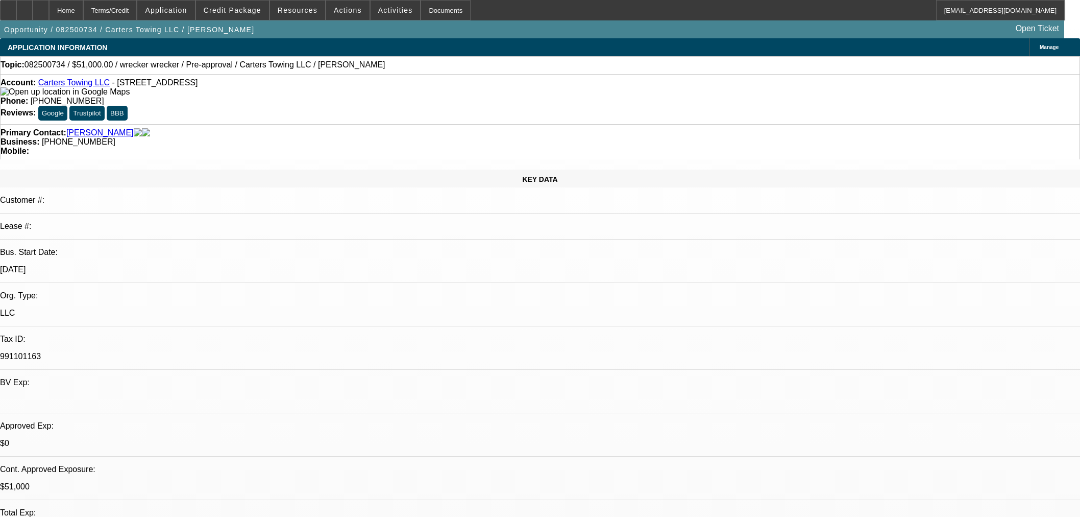
select select "6"
select select "0.15"
select select "2"
select select "0"
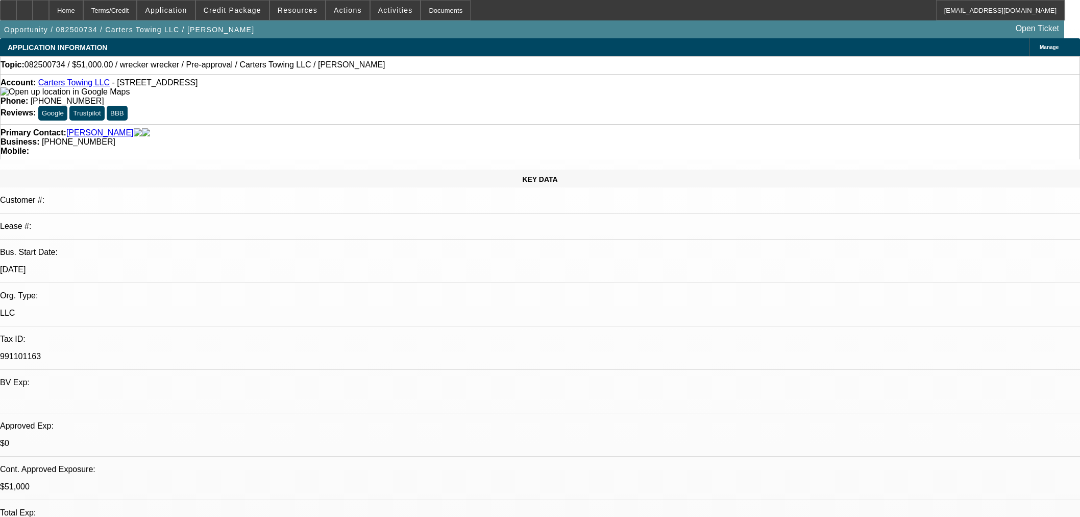
select select "6"
select select "0.15"
select select "2"
select select "0"
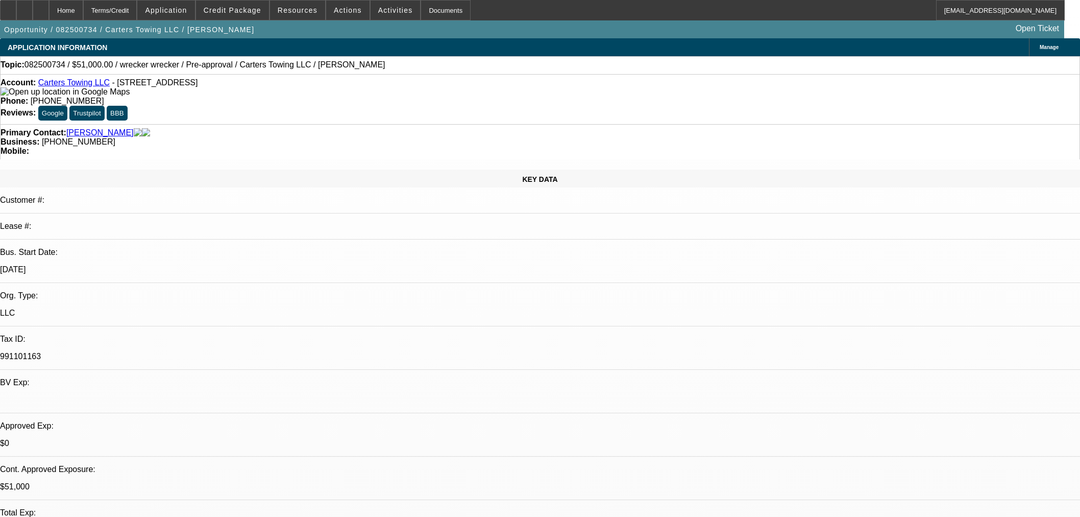
select select "6"
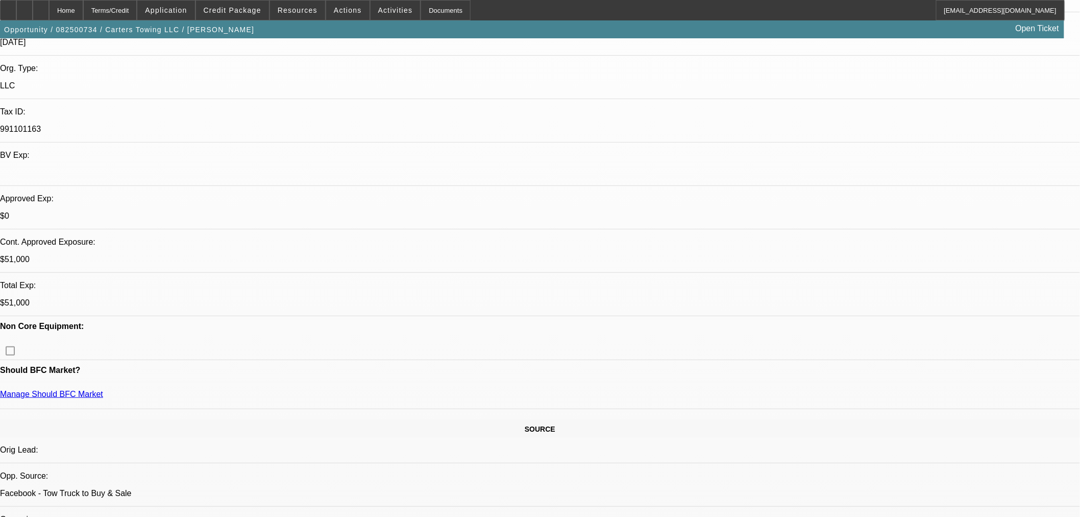
scroll to position [227, 0]
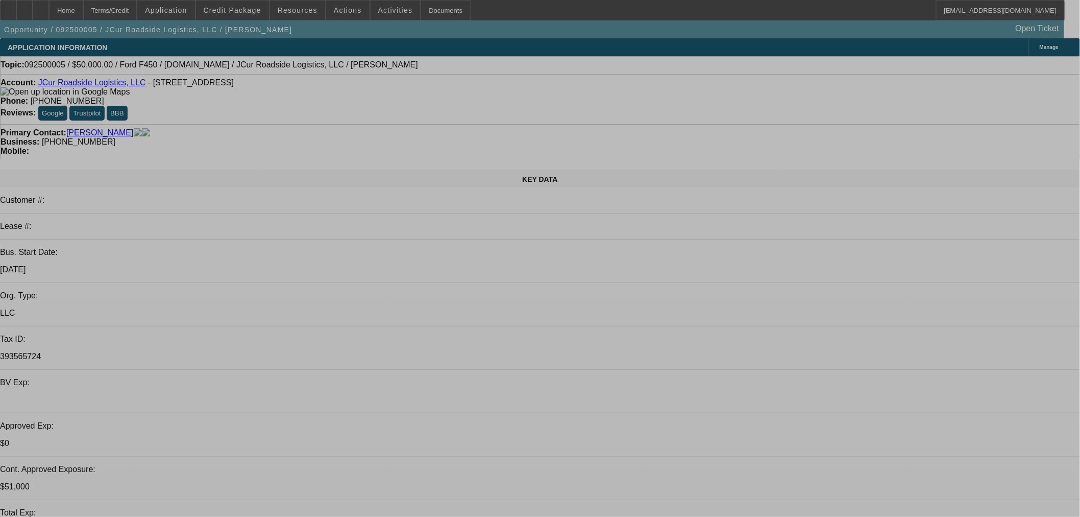
select select "0"
select select "2"
select select "0.1"
select select "4"
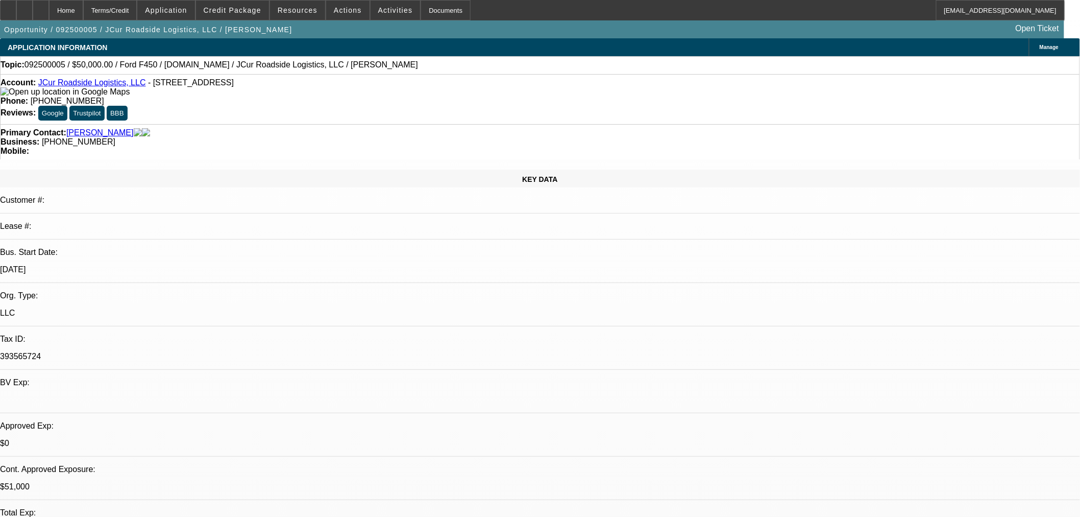
select select "0"
select select "2"
select select "0.1"
select select "4"
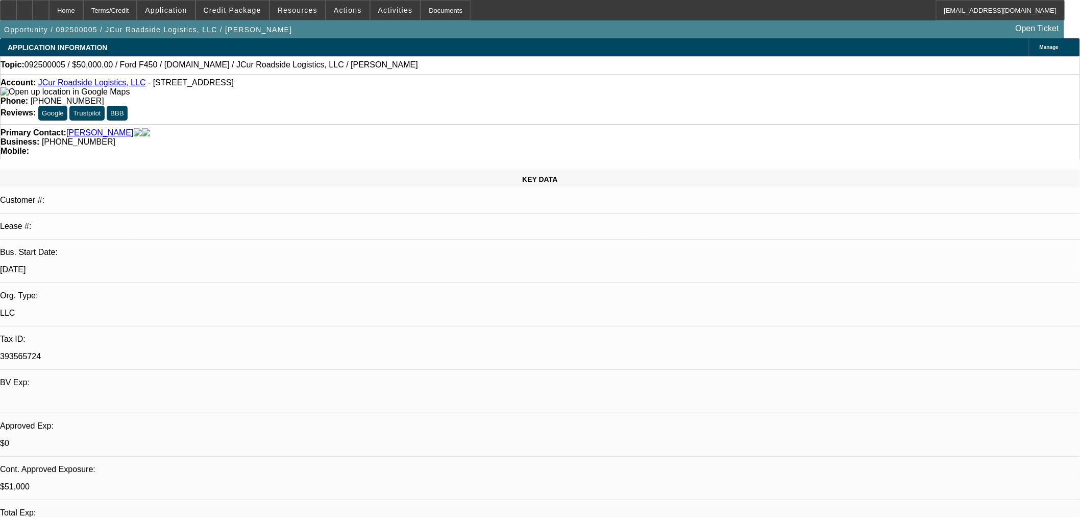
select select "0.15"
select select "2"
select select "0.1"
select select "4"
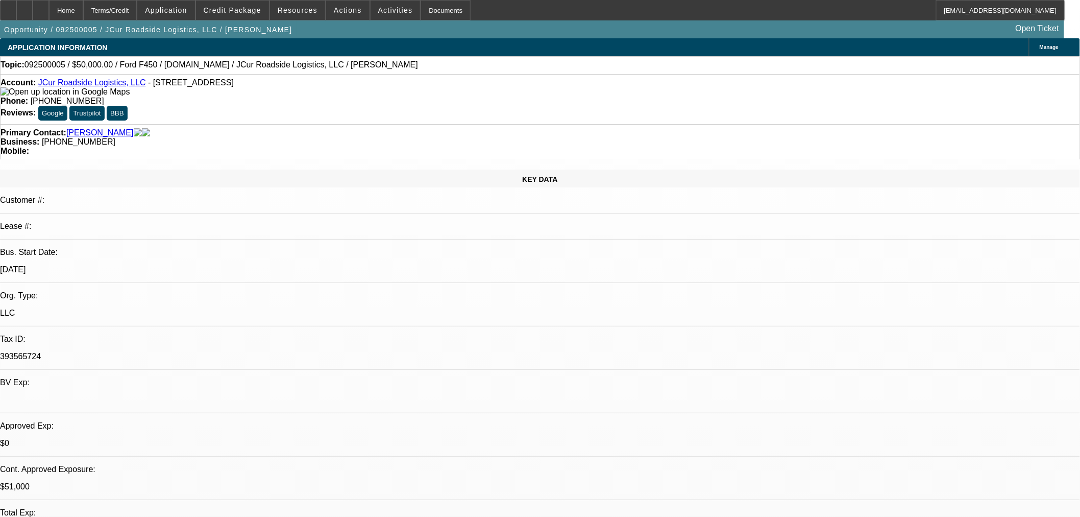
select select "0.15"
select select "2"
select select "0.1"
select select "4"
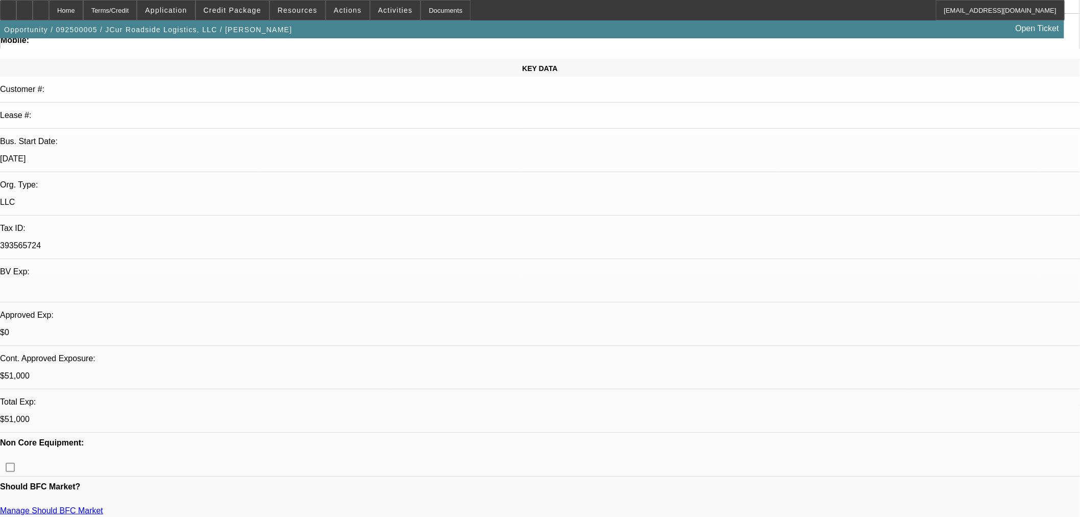
scroll to position [283, 0]
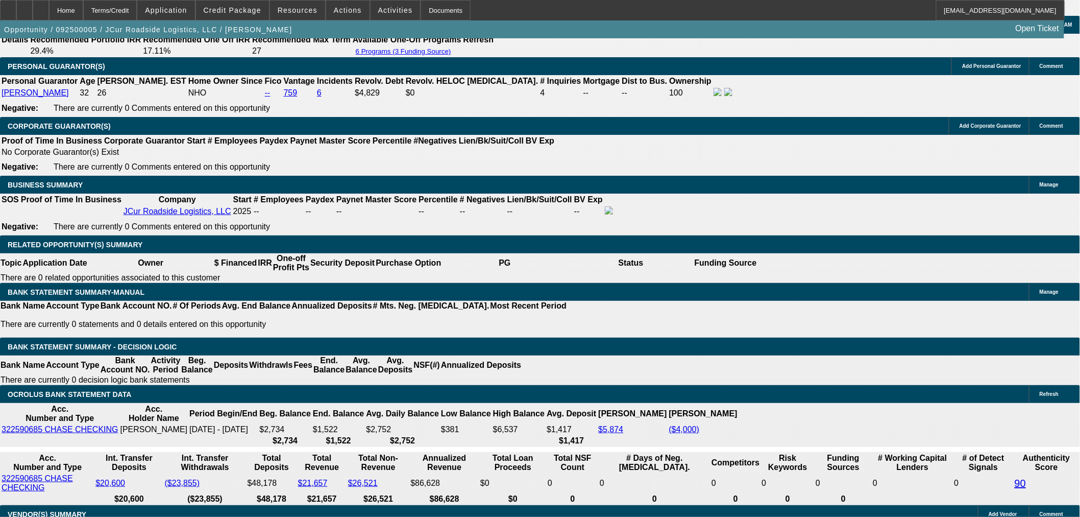
scroll to position [1361, 0]
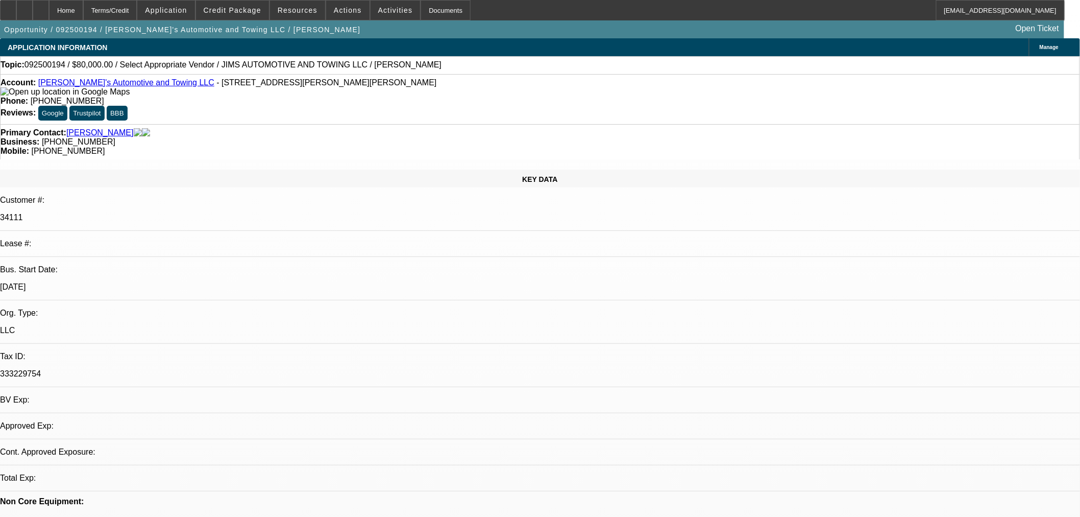
select select "0"
select select "2"
select select "0.1"
select select "4"
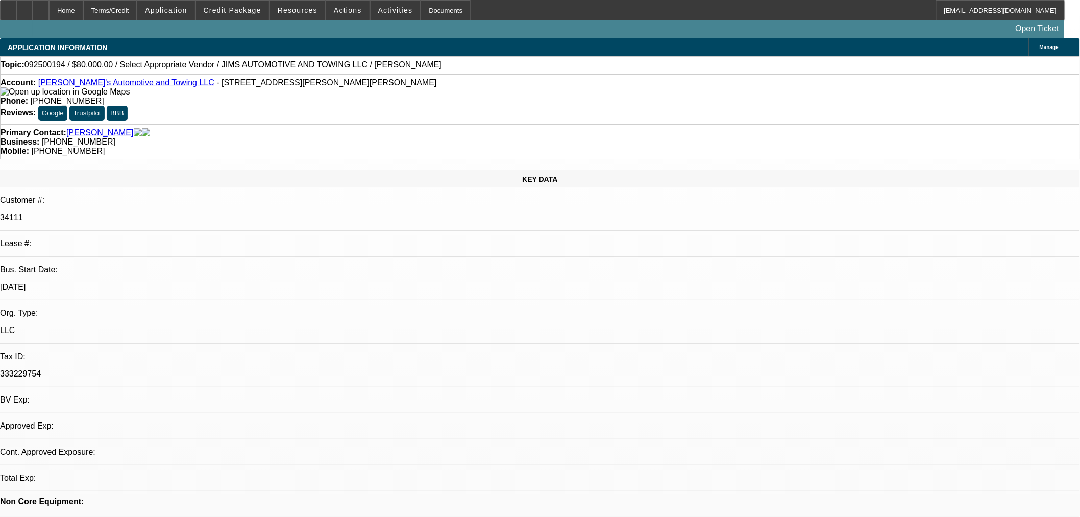
select select "0"
select select "2"
select select "0.1"
select select "2"
select select "4"
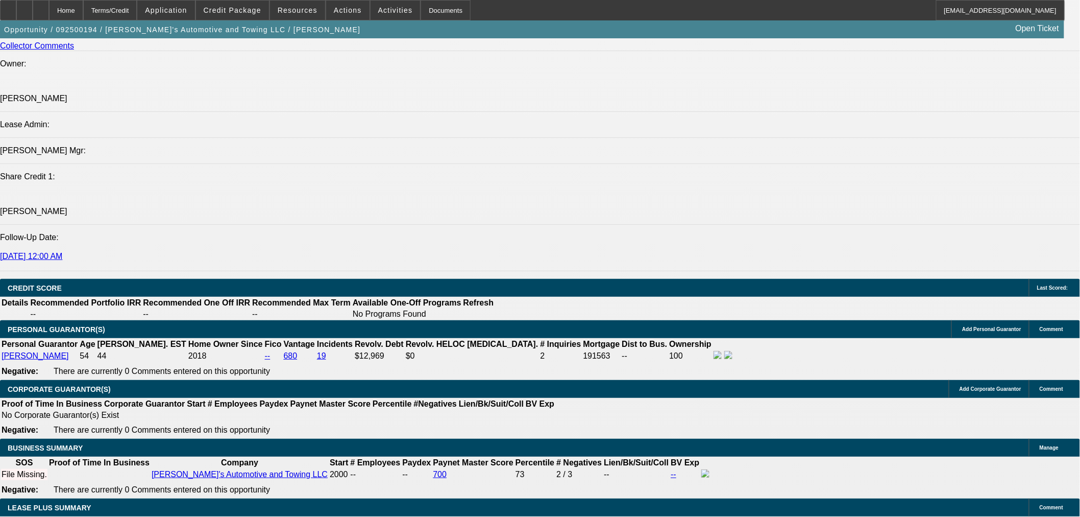
scroll to position [1304, 0]
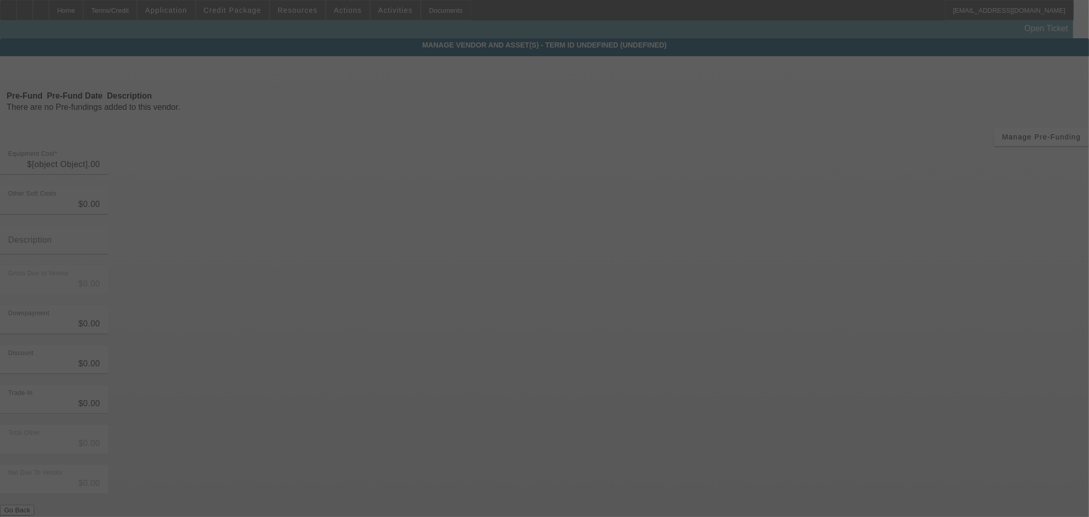
type input "$80,000.00"
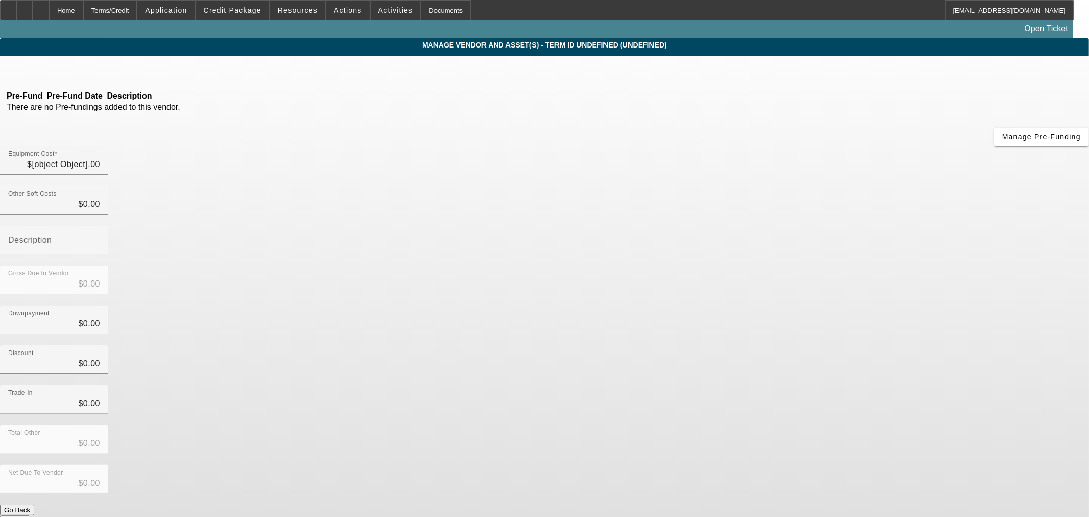
type input "$80,000.00"
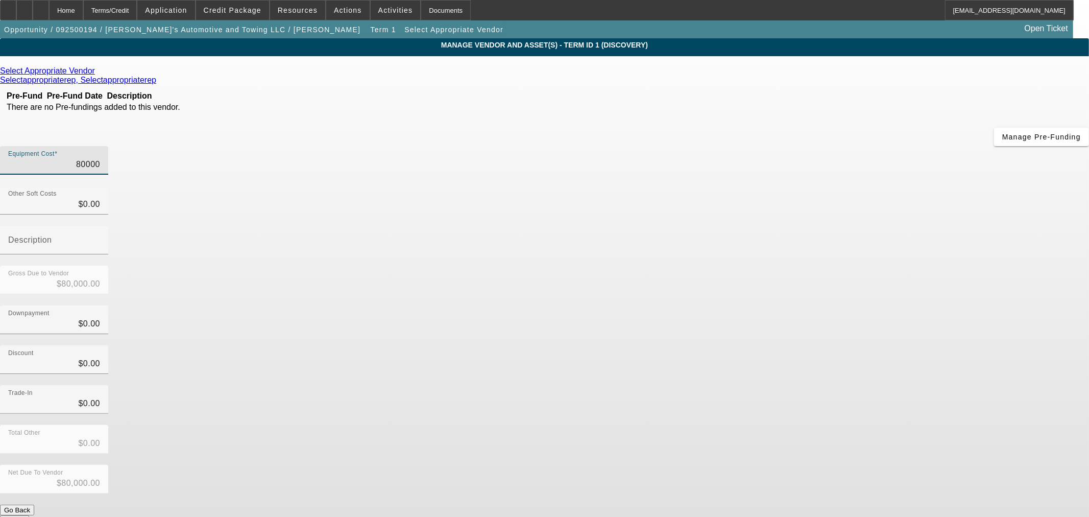
drag, startPoint x: 624, startPoint y: 87, endPoint x: 928, endPoint y: 81, distance: 303.3
click at [928, 81] on app-vendor-asset-manage "MANAGE VENDOR AND ASSET(S) - Term ID 1 (Discovery) Remove Vendor Select Appropr…" at bounding box center [544, 312] width 1089 height 548
type input "2"
type input "$2.00"
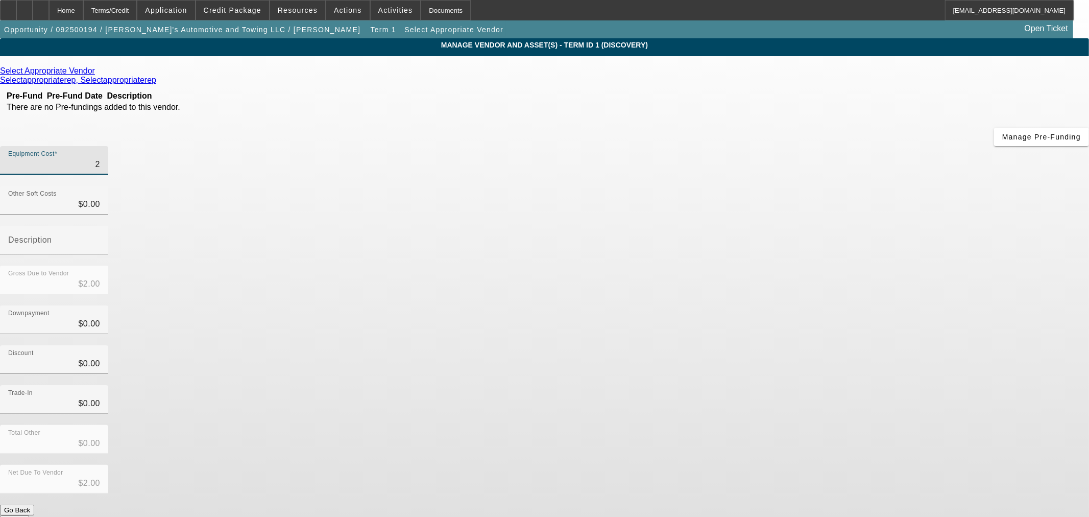
type input "20"
type input "$20.00"
type input "200"
type input "$200.00"
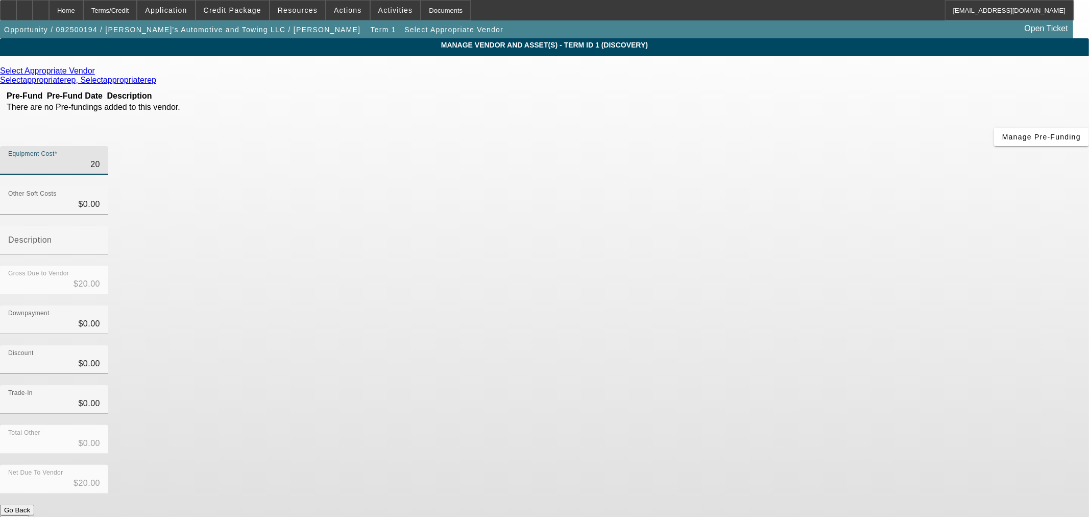
type input "$200.00"
type input "2000"
type input "$2,000.00"
type input "20000"
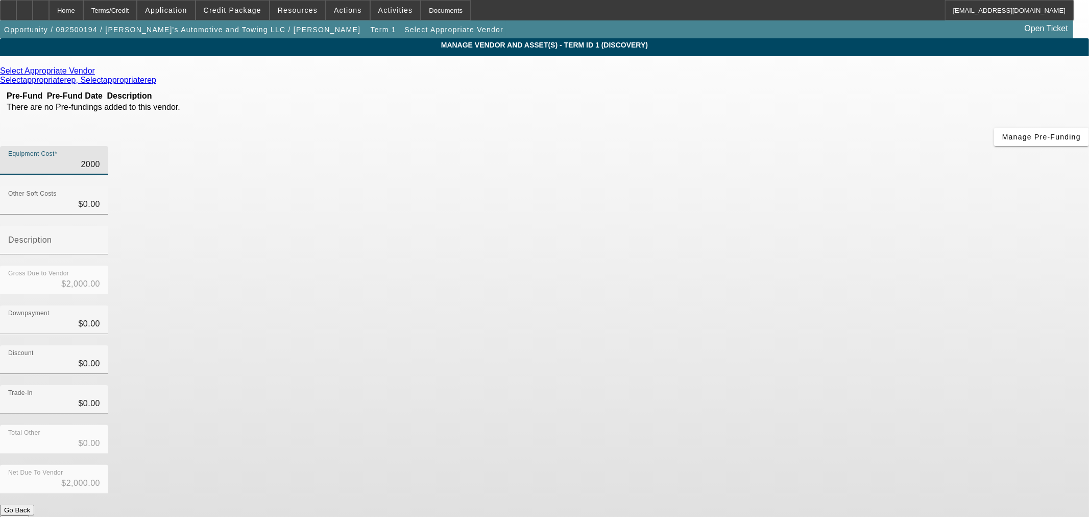
type input "$20,000.00"
click at [875, 208] on app-vendor-asset-manage "MANAGE VENDOR AND ASSET(S) - Term ID 1 (Discovery) Remove Vendor Select Appropr…" at bounding box center [544, 312] width 1089 height 548
click at [29, 515] on button "Submit" at bounding box center [14, 520] width 29 height 11
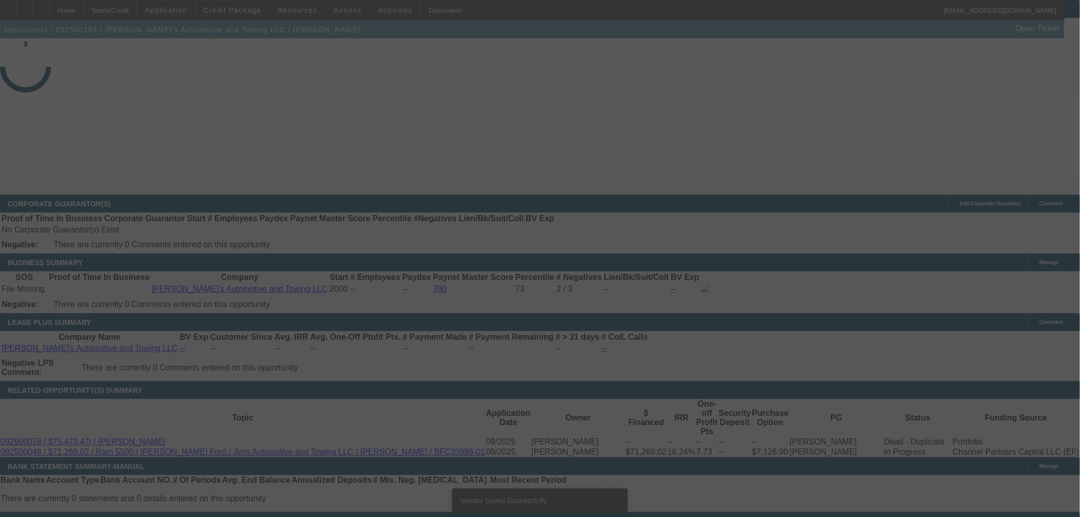
scroll to position [1481, 0]
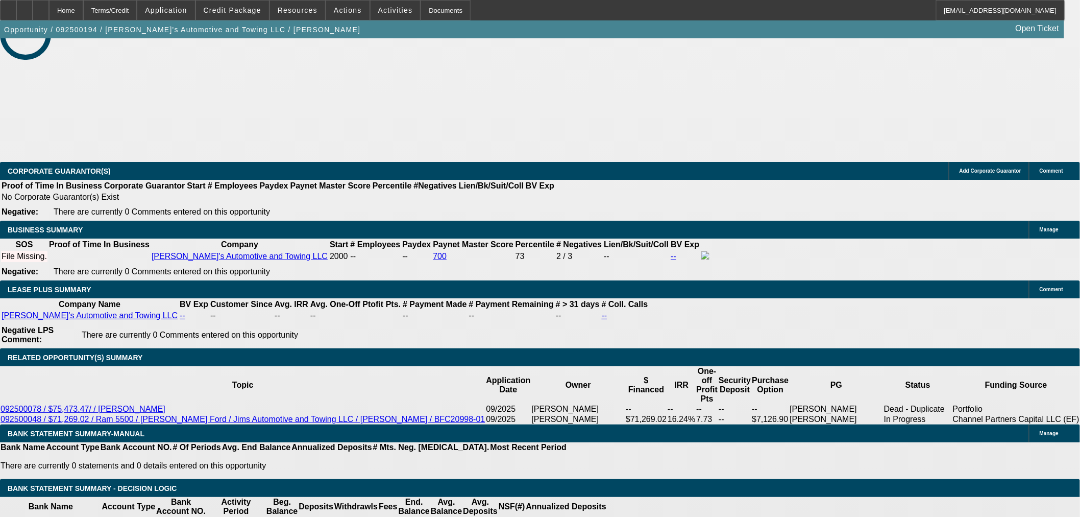
select select "0"
select select "2"
select select "0.1"
select select "4"
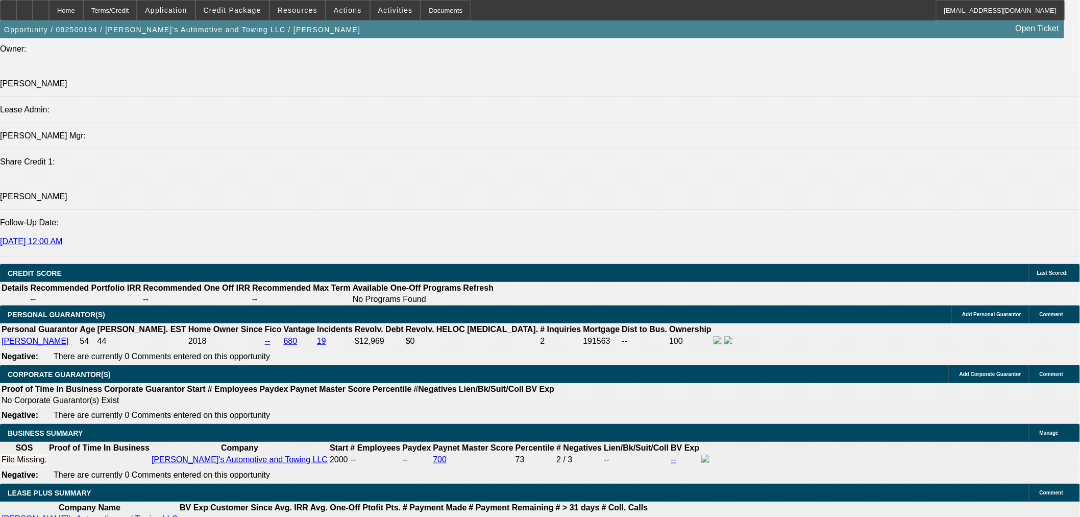
scroll to position [1404, 0]
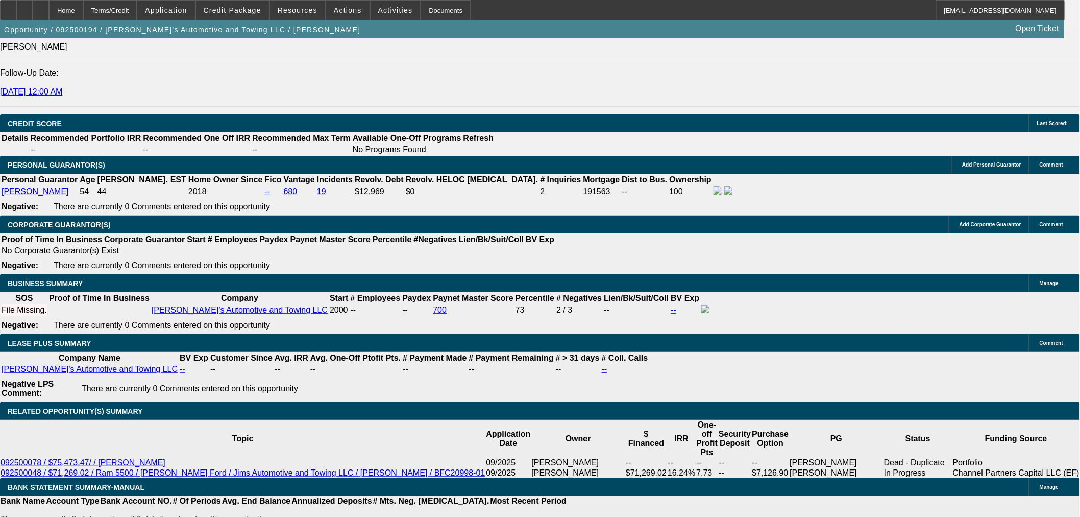
type input "$0.00"
type input "24"
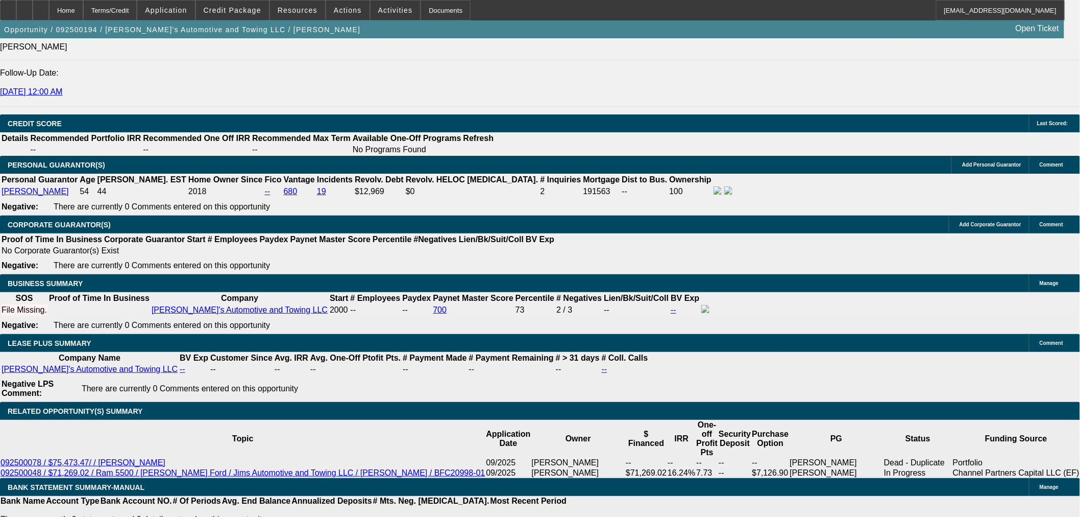
type input "12"
type input "$1,684.08"
type input "$842.04"
type input "$1,882.94"
type input "$941.47"
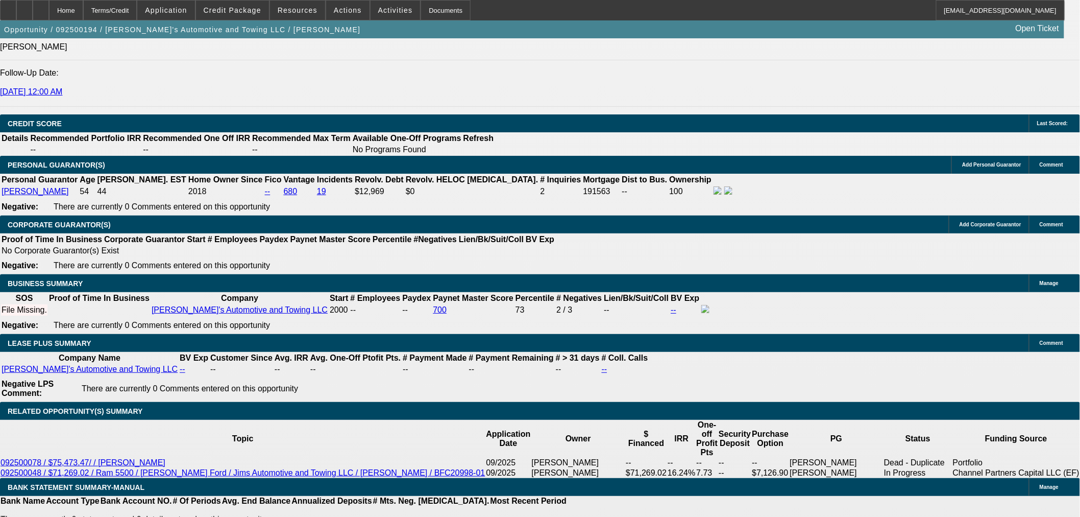
drag, startPoint x: 231, startPoint y: 237, endPoint x: 329, endPoint y: 192, distance: 107.4
type input "9"
type input "$1,827.38"
type input "$913.69"
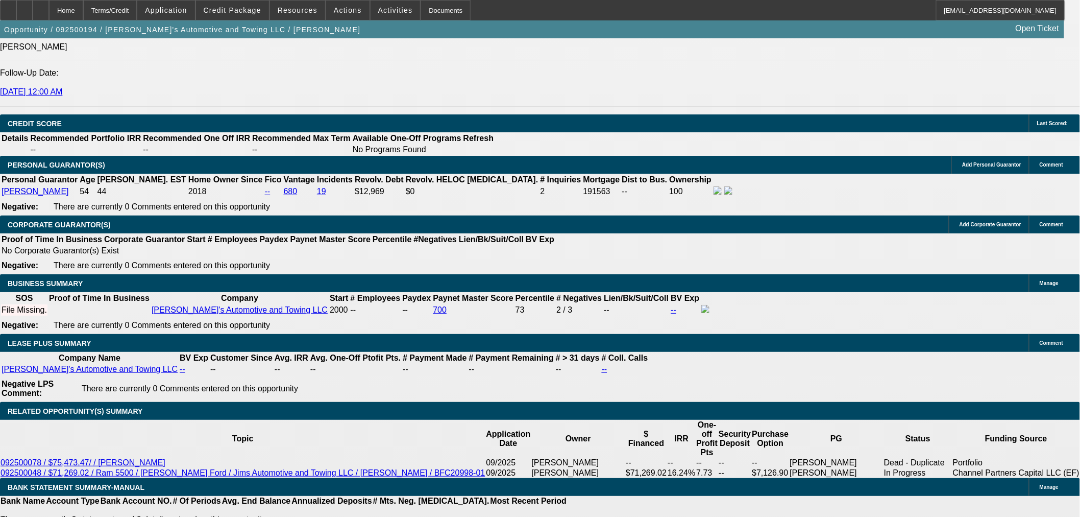
type input "9"
drag, startPoint x: 214, startPoint y: 238, endPoint x: 242, endPoint y: 240, distance: 27.6
type input "30"
type input "$1,493.92"
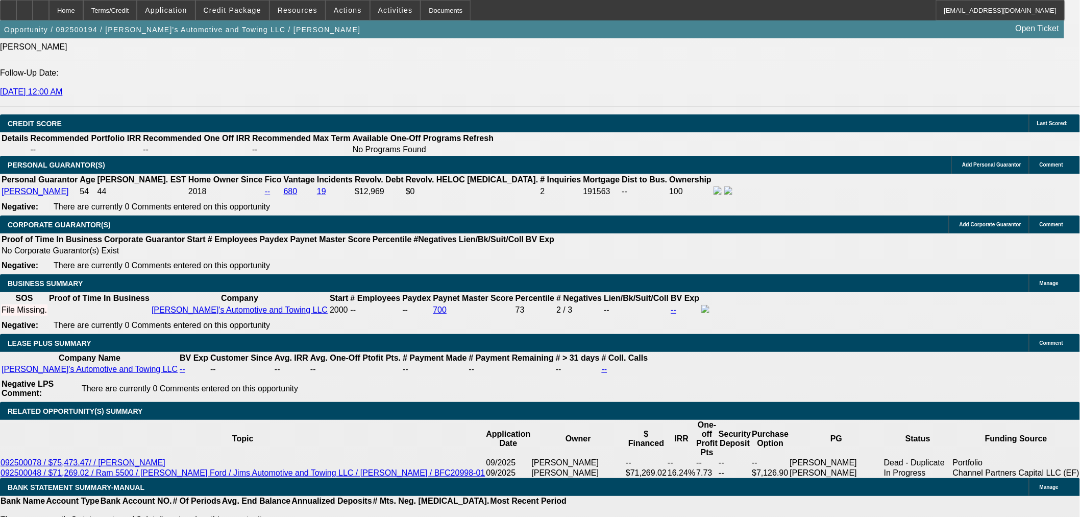
type input "$746.96"
type input "$13,533.84"
type input "$6,766.92"
type input "30"
drag, startPoint x: 237, startPoint y: 237, endPoint x: 355, endPoint y: 236, distance: 117.9
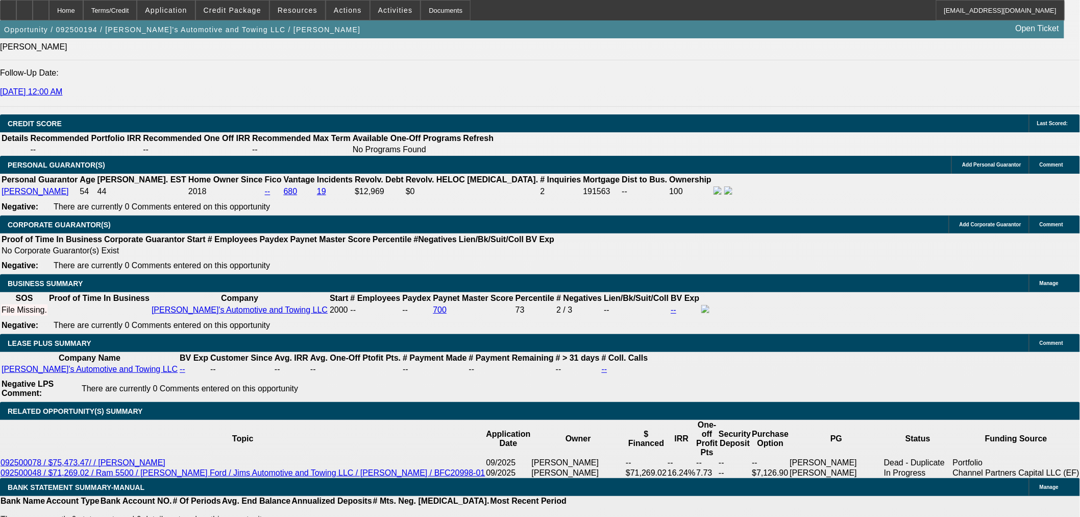
drag, startPoint x: 237, startPoint y: 233, endPoint x: 453, endPoint y: 202, distance: 217.7
type input "1"
type input "$1,350.62"
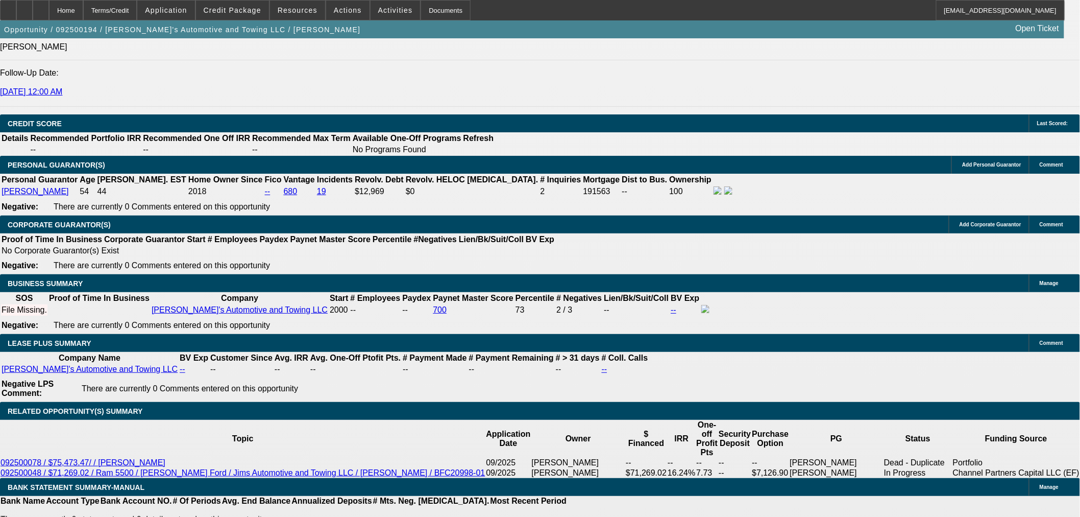
type input "$675.31"
type input "12"
type input "$1,549.92"
type input "$774.96"
type input "12"
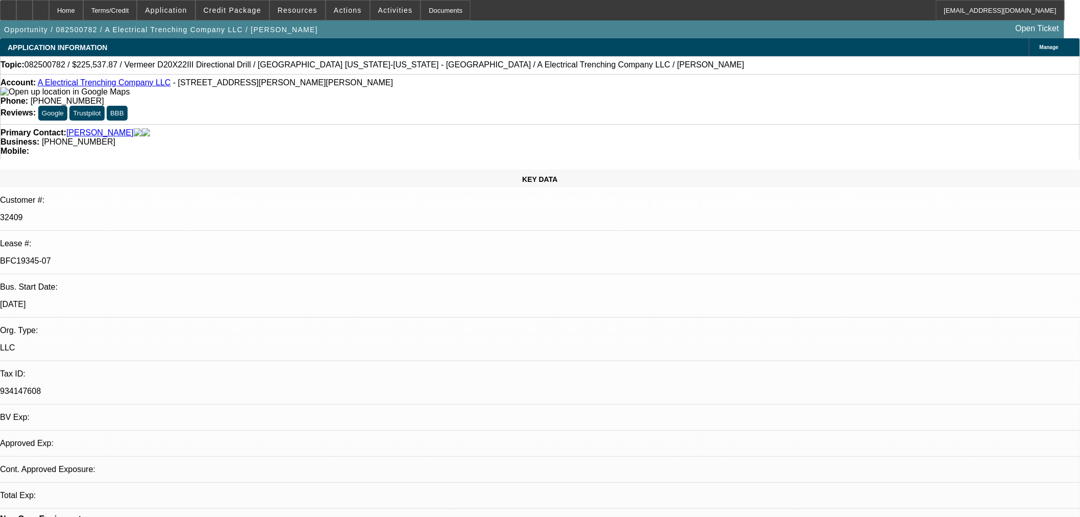
select select "0"
select select "3"
select select "0"
select select "6"
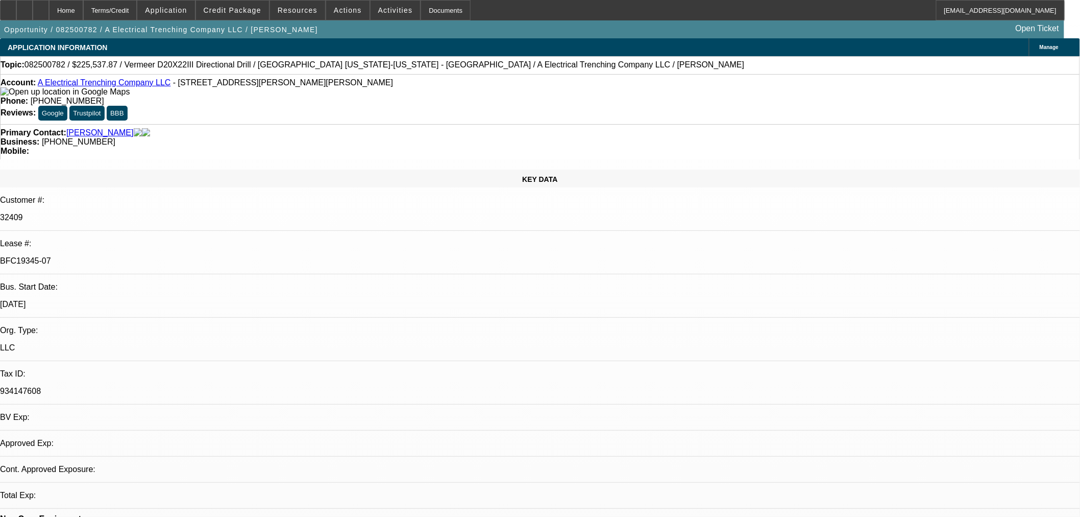
select select "0"
select select "3"
select select "0"
select select "6"
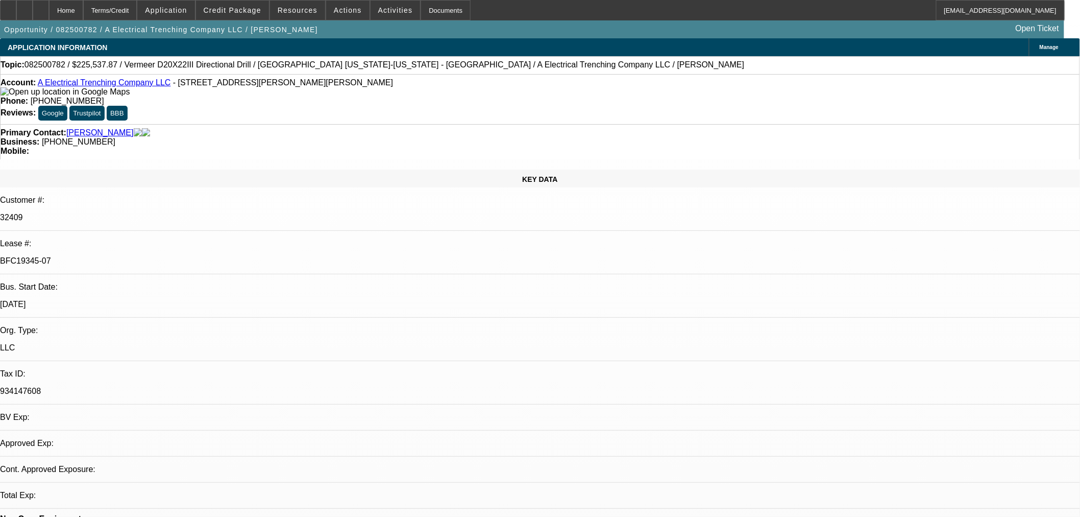
select select "0"
select select "3"
select select "0"
select select "6"
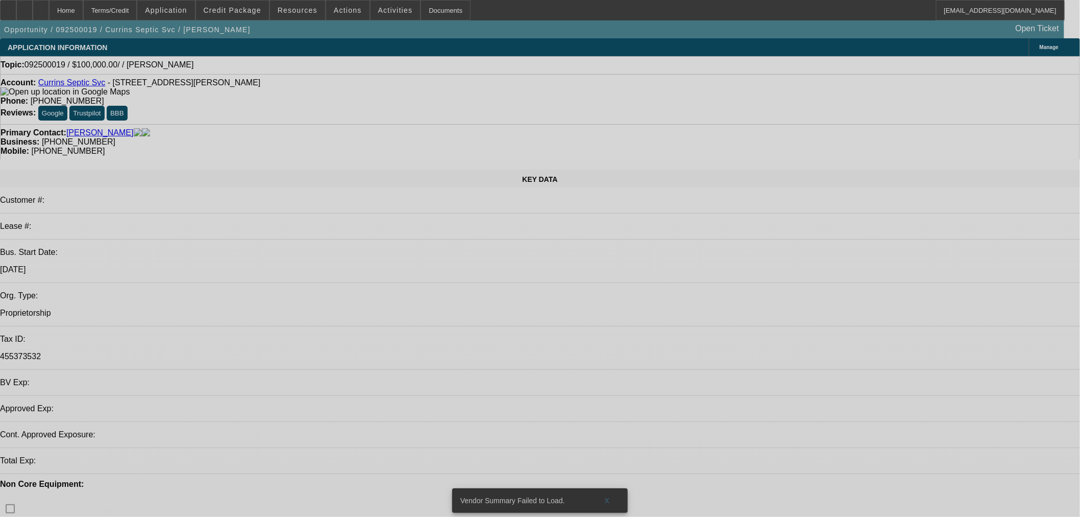
select select "0"
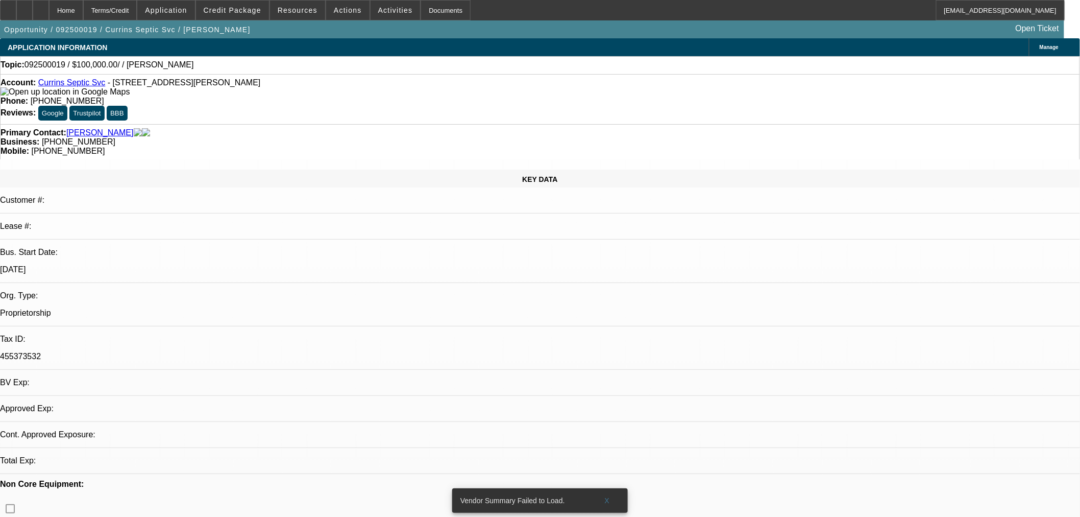
select select "2"
select select "0.1"
select select "4"
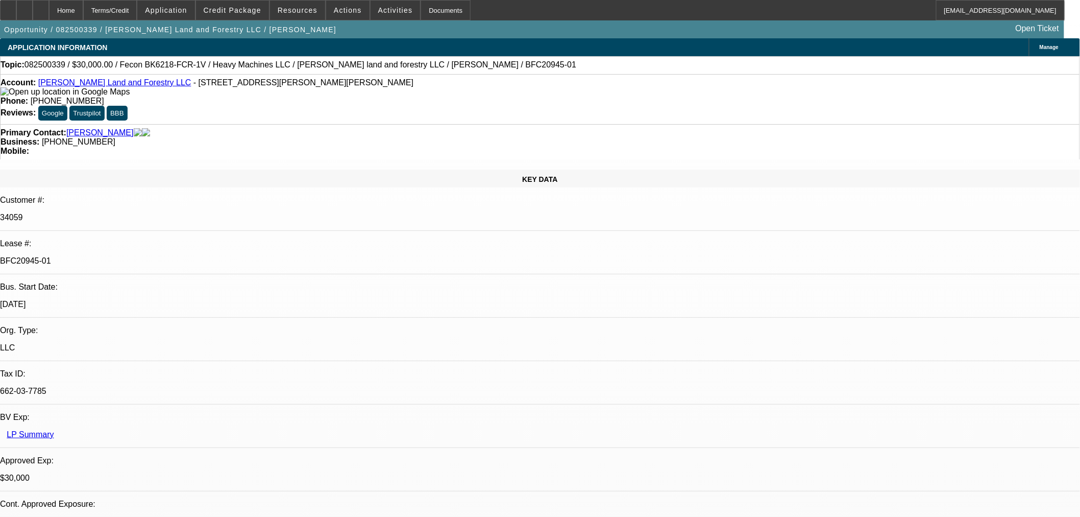
select select "0"
select select "2"
select select "0"
select select "6"
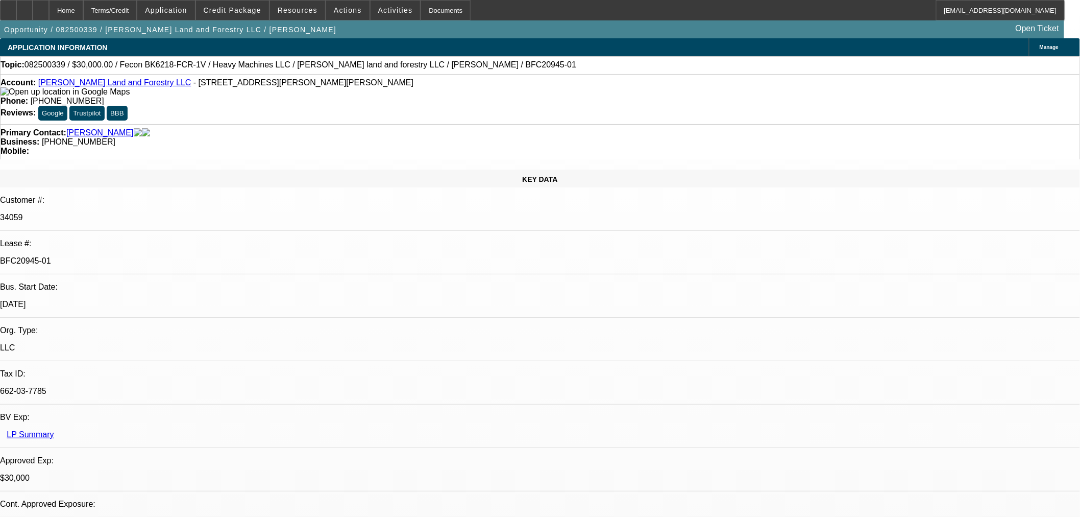
select select "0"
select select "2"
select select "0"
select select "6"
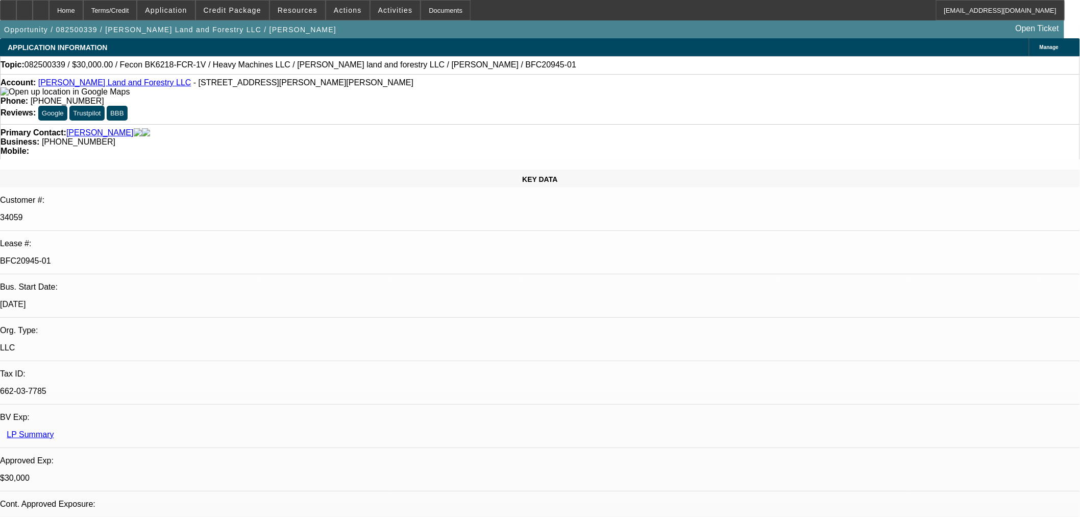
select select "0.2"
select select "2"
select select "0"
select select "6"
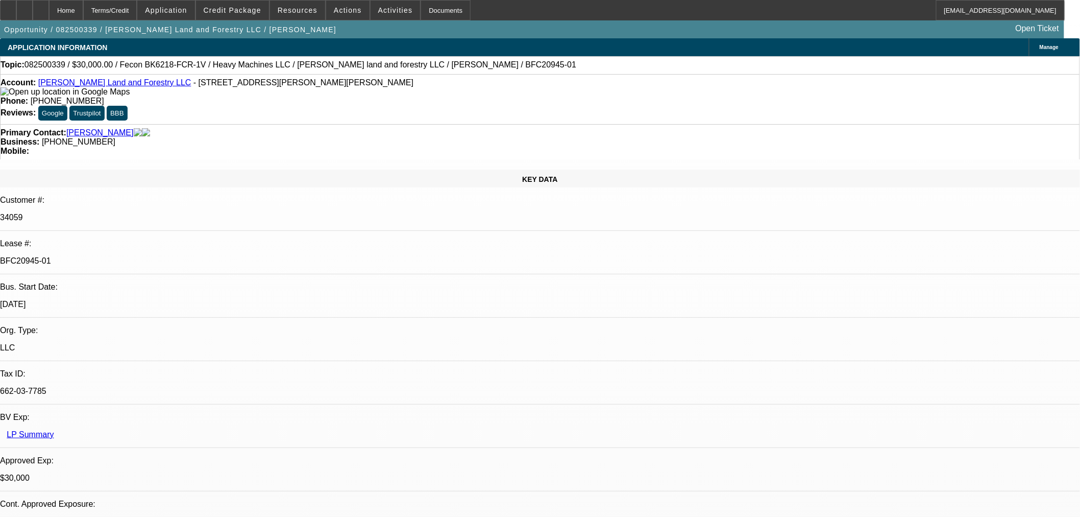
select select "0"
select select "19"
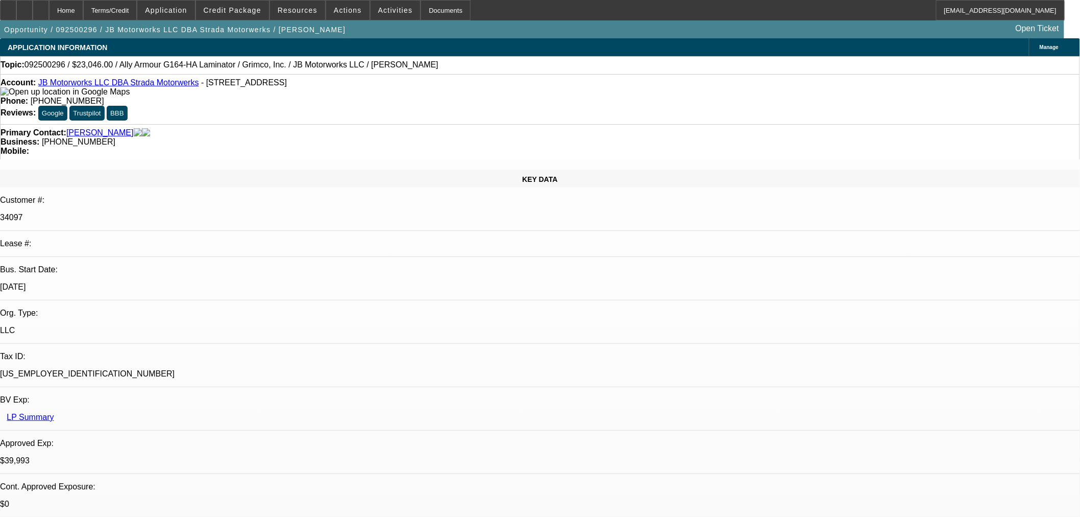
select select "0"
select select "0.1"
select select "4"
select select "0"
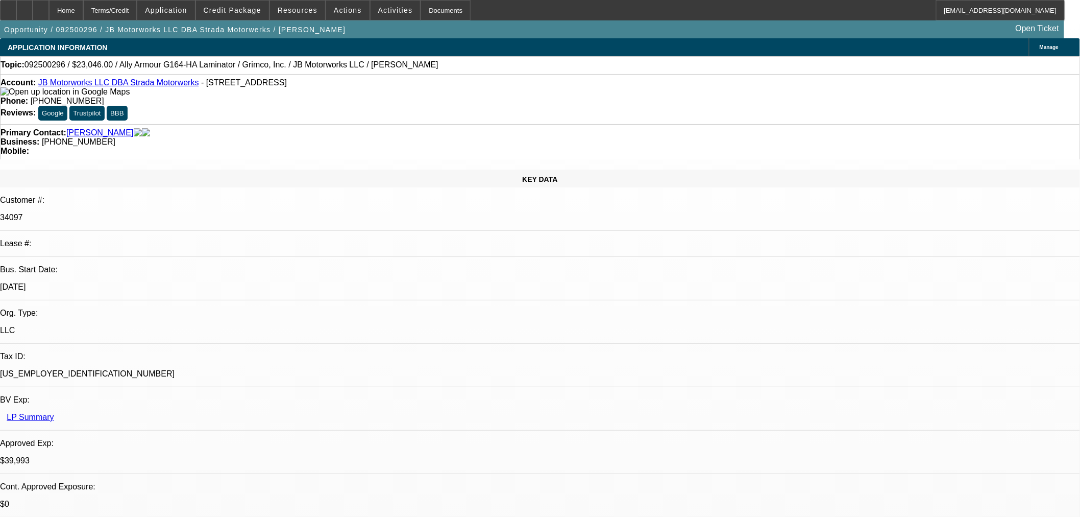
select select "0"
select select "0.1"
select select "4"
select select "0.1"
select select "2"
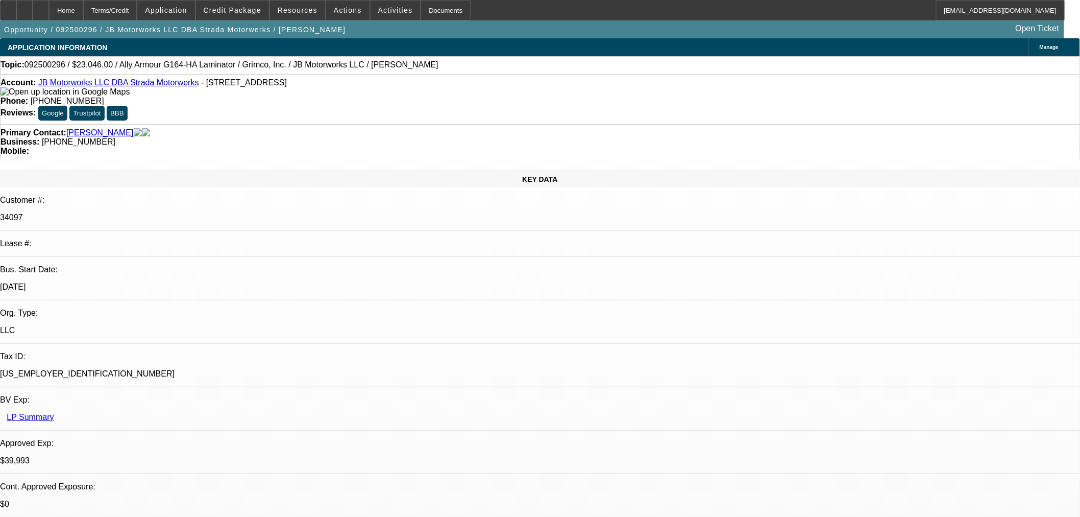
select select "2"
select select "0"
select select "6"
select select "0"
select select "3"
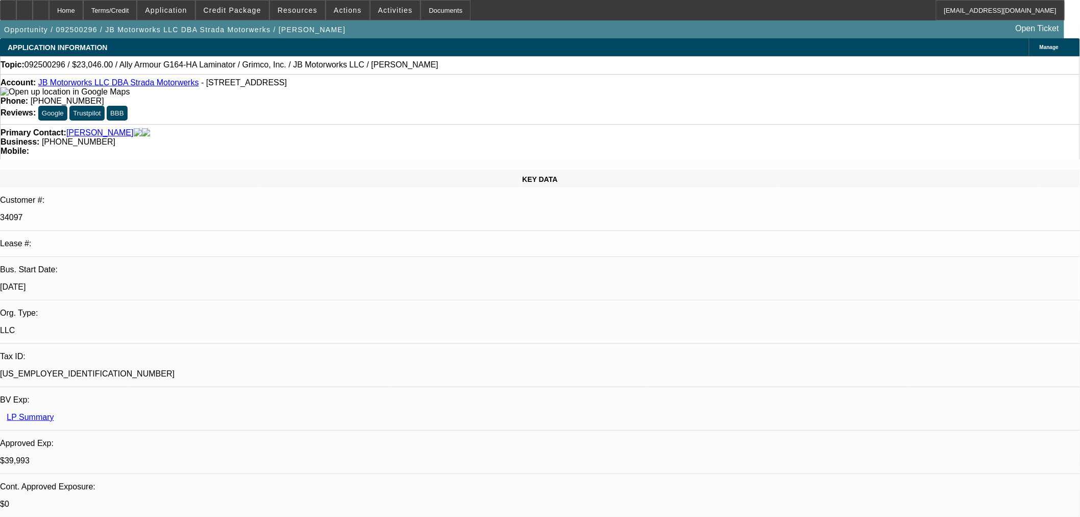
select select "0"
select select "6"
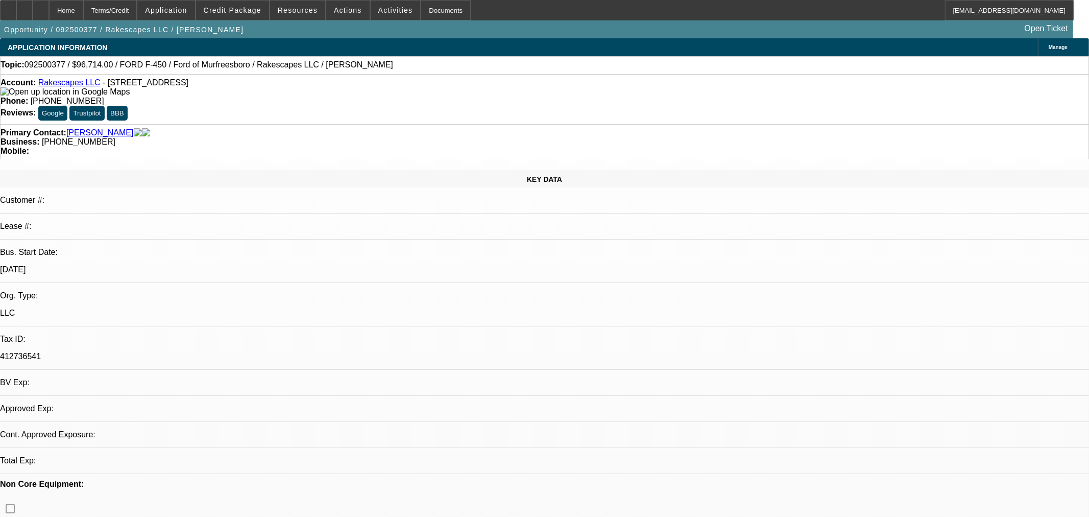
select select "0"
select select "3"
select select "0.1"
select select "4"
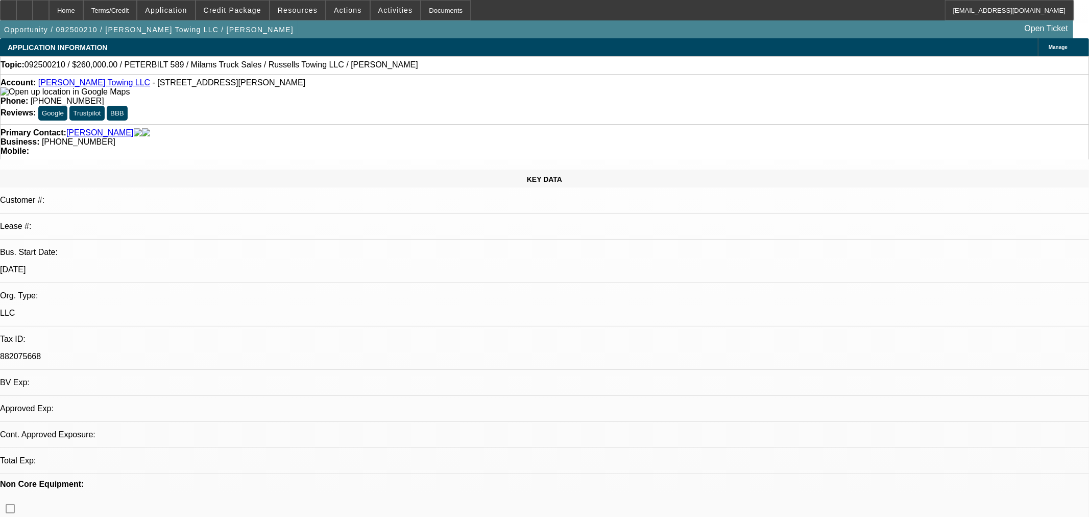
select select "0"
select select "3"
select select "0"
select select "6"
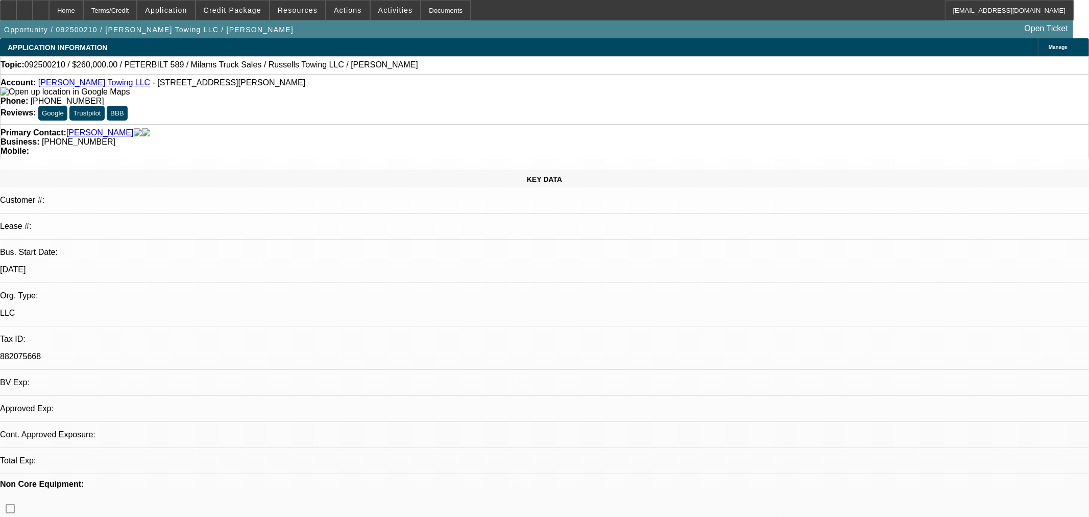
select select "0"
select select "3"
select select "0"
select select "6"
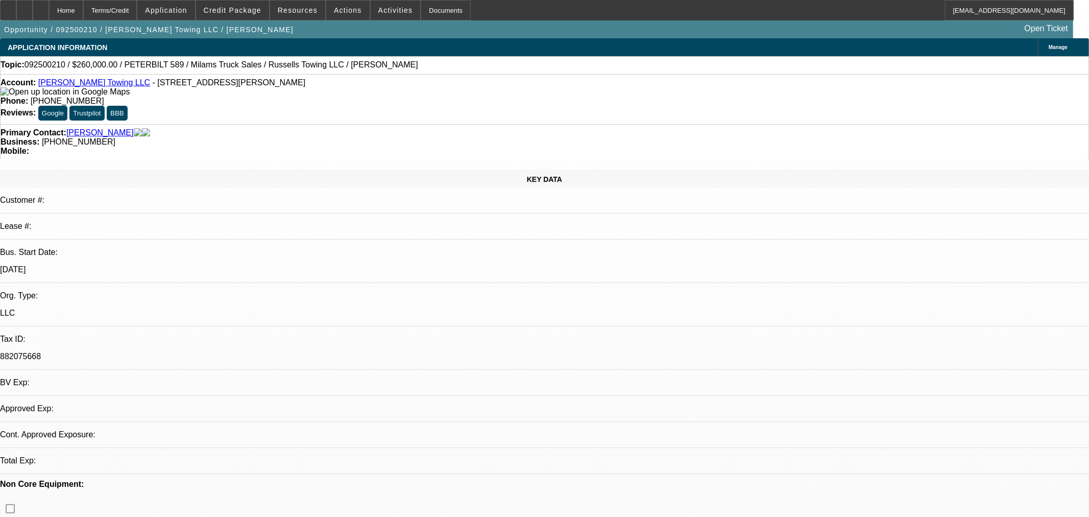
select select "0"
select select "3"
select select "0"
select select "6"
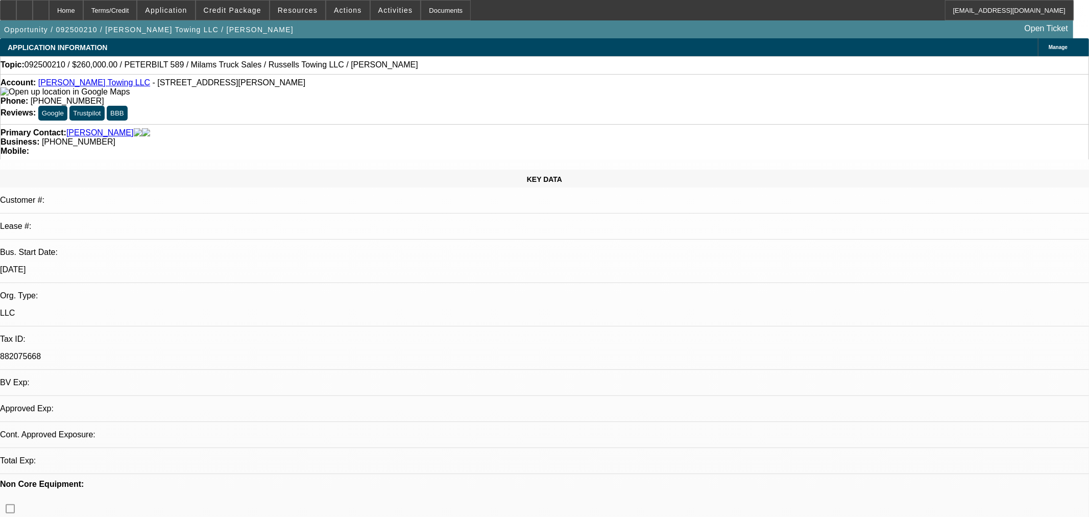
select select "0"
select select "3"
select select "0"
select select "6"
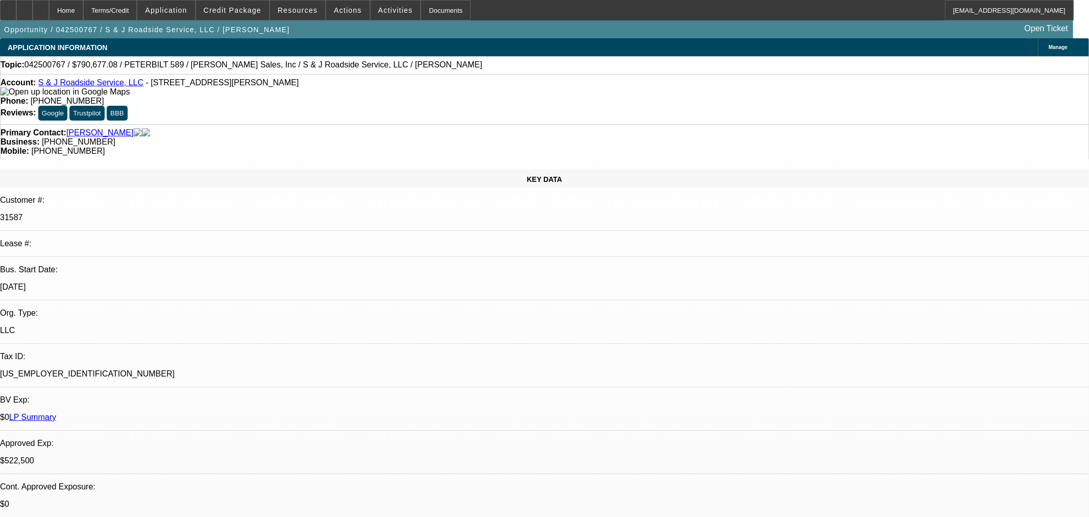
select select "0"
select select "2"
select select "0"
select select "6"
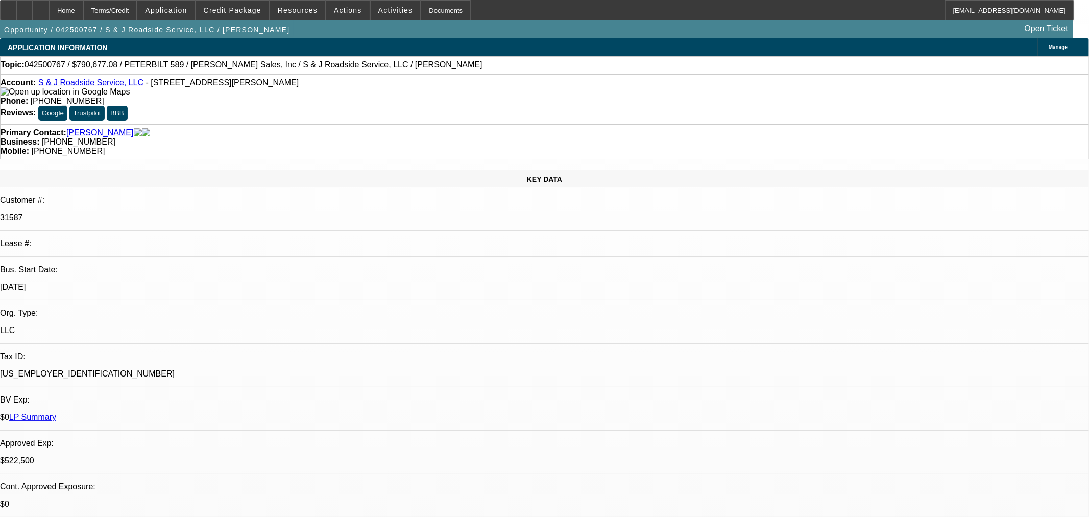
select select "0"
select select "2"
select select "0"
select select "6"
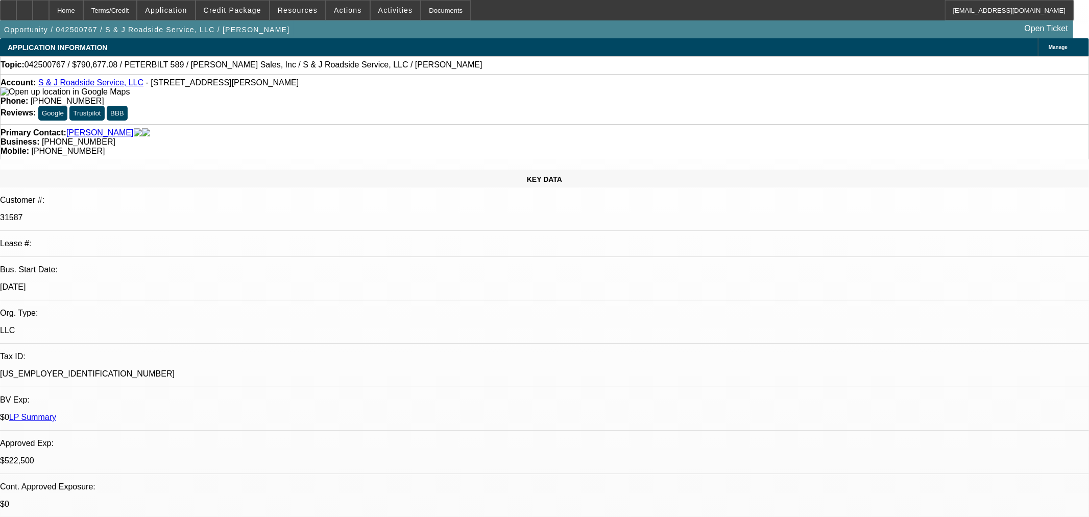
select select "0"
select select "2"
select select "0"
select select "6"
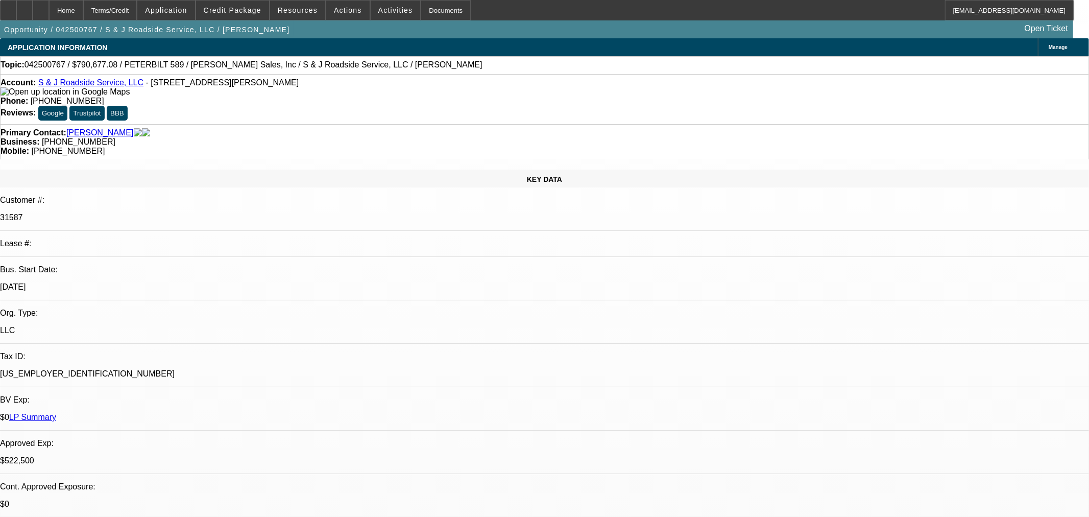
select select "0"
select select "2"
select select "0"
select select "6"
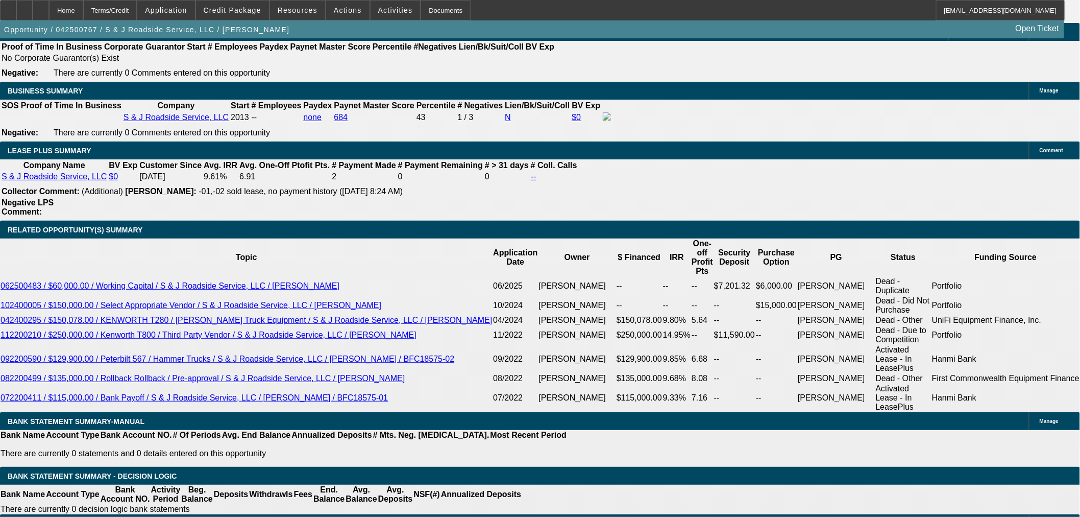
scroll to position [1758, 0]
